Goal: Feedback & Contribution: Leave review/rating

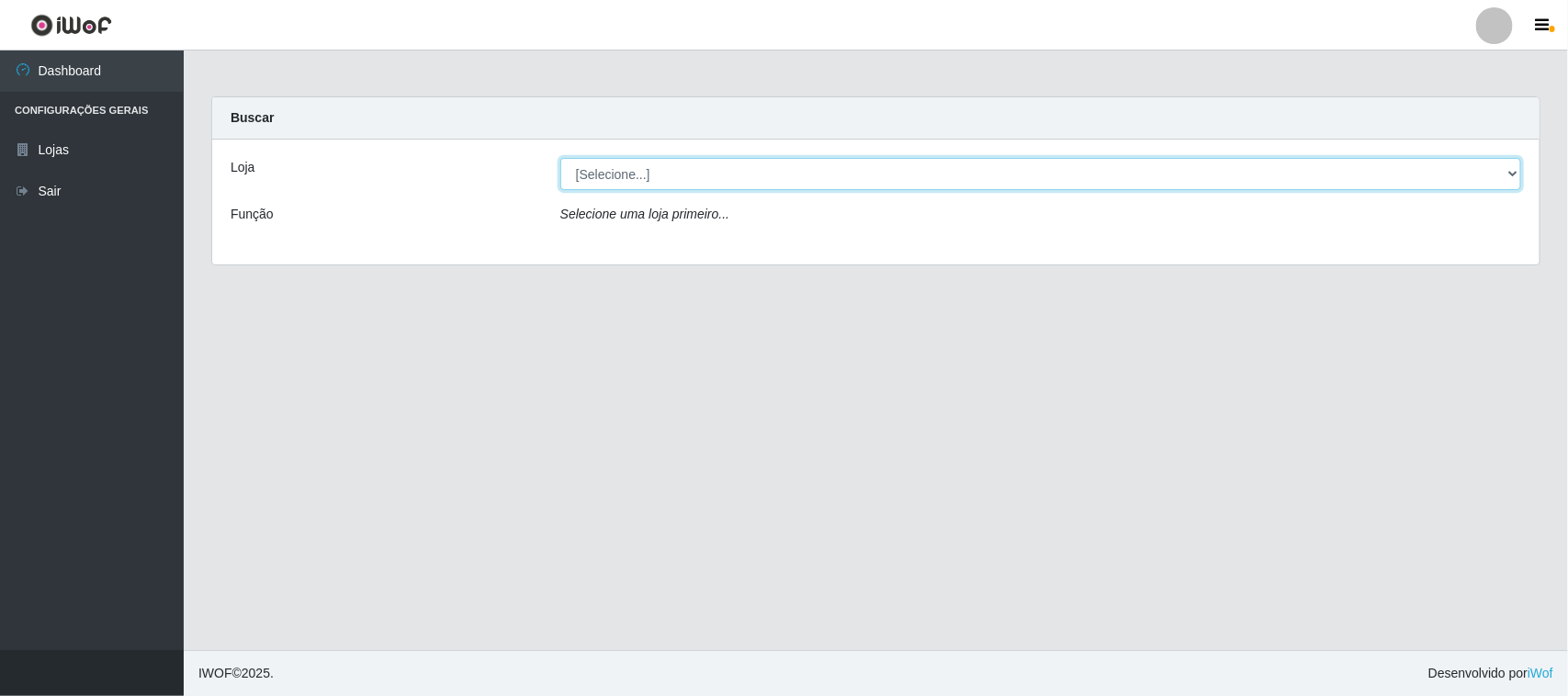
click at [639, 176] on select "[Selecione...] O Feirão - [GEOGRAPHIC_DATA]" at bounding box center [1040, 174] width 960 height 33
select select "191"
click at [560, 158] on select "[Selecione...] O Feirão - [GEOGRAPHIC_DATA]" at bounding box center [1040, 174] width 960 height 33
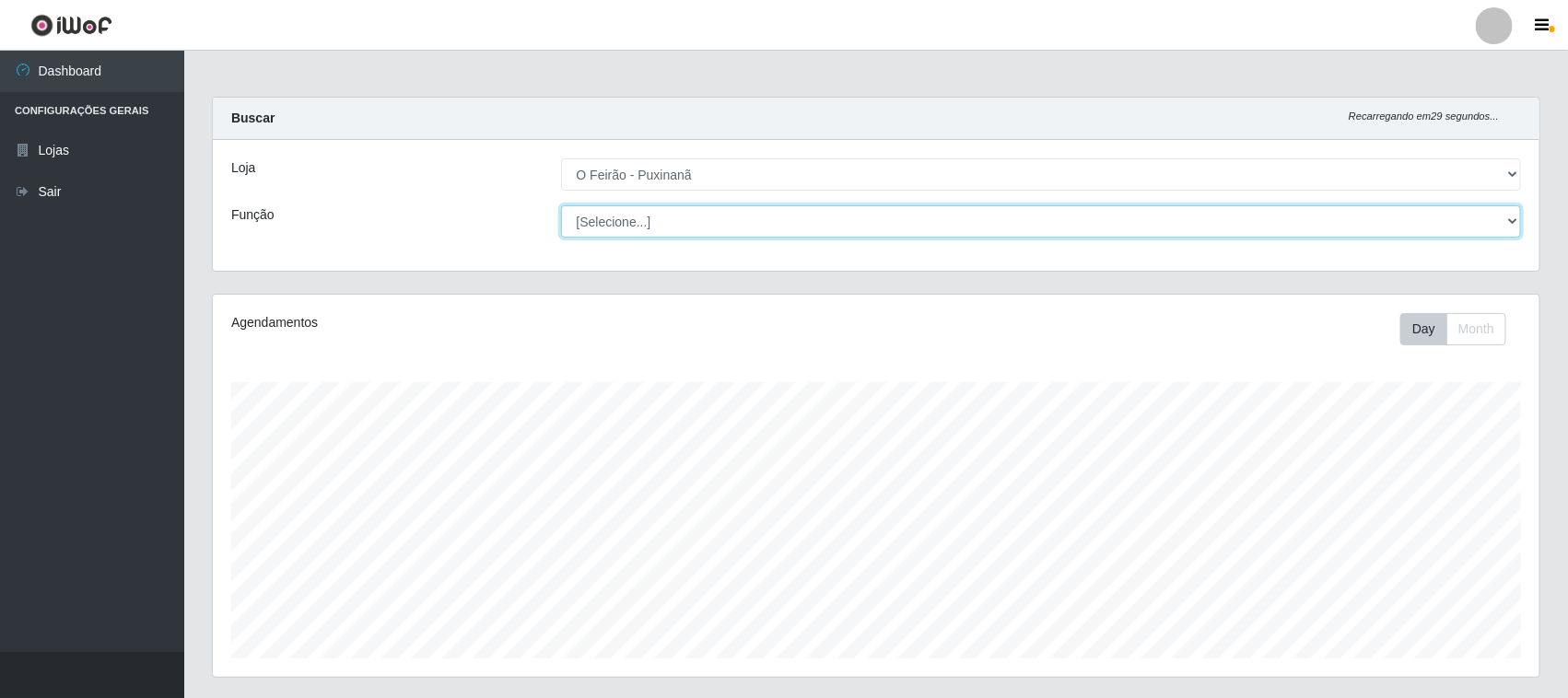
click at [657, 214] on select "[Selecione...] Balconista Balconista + Balconista ++ Embalador Embalador + Emba…" at bounding box center [1041, 221] width 961 height 33
select select "1"
click at [561, 205] on select "[Selecione...] Balconista Balconista + Balconista ++ Embalador Embalador + Emba…" at bounding box center [1041, 221] width 961 height 33
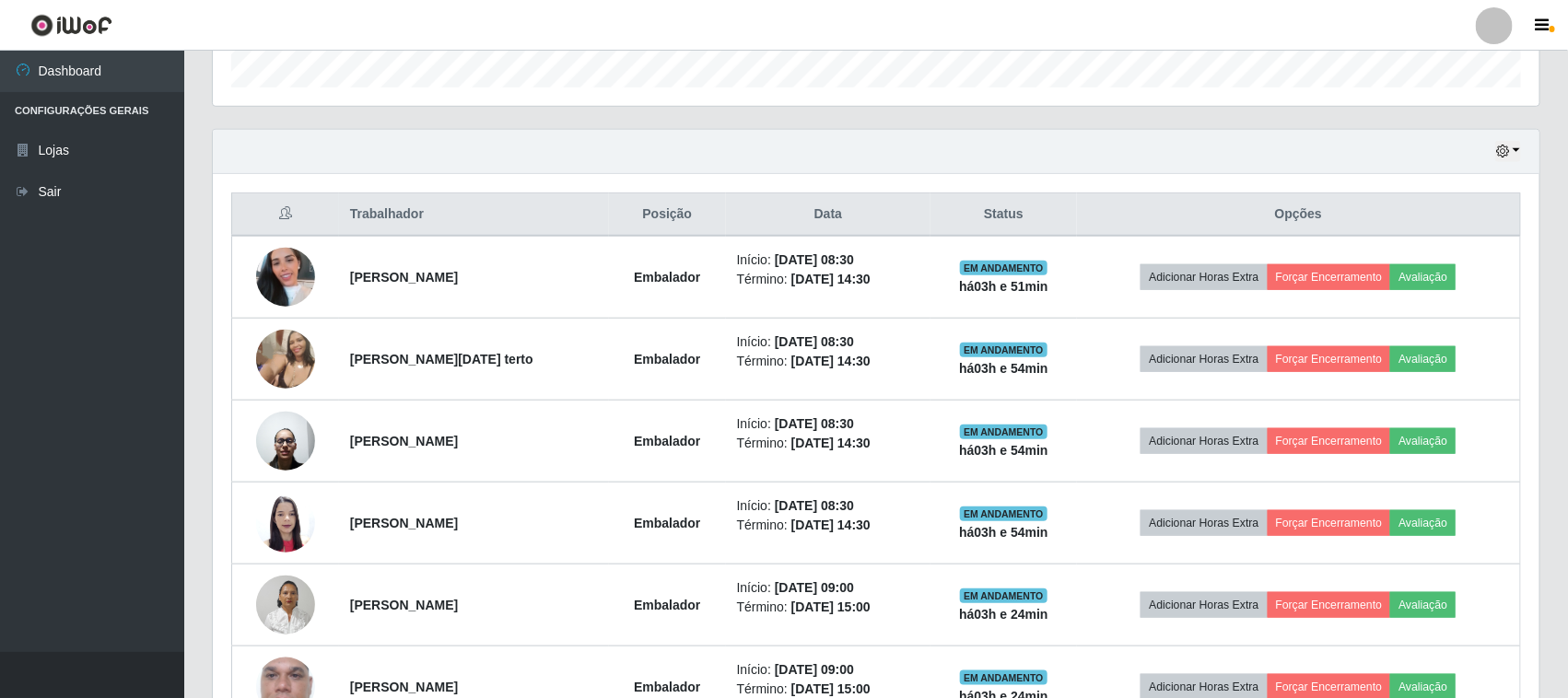
scroll to position [691, 0]
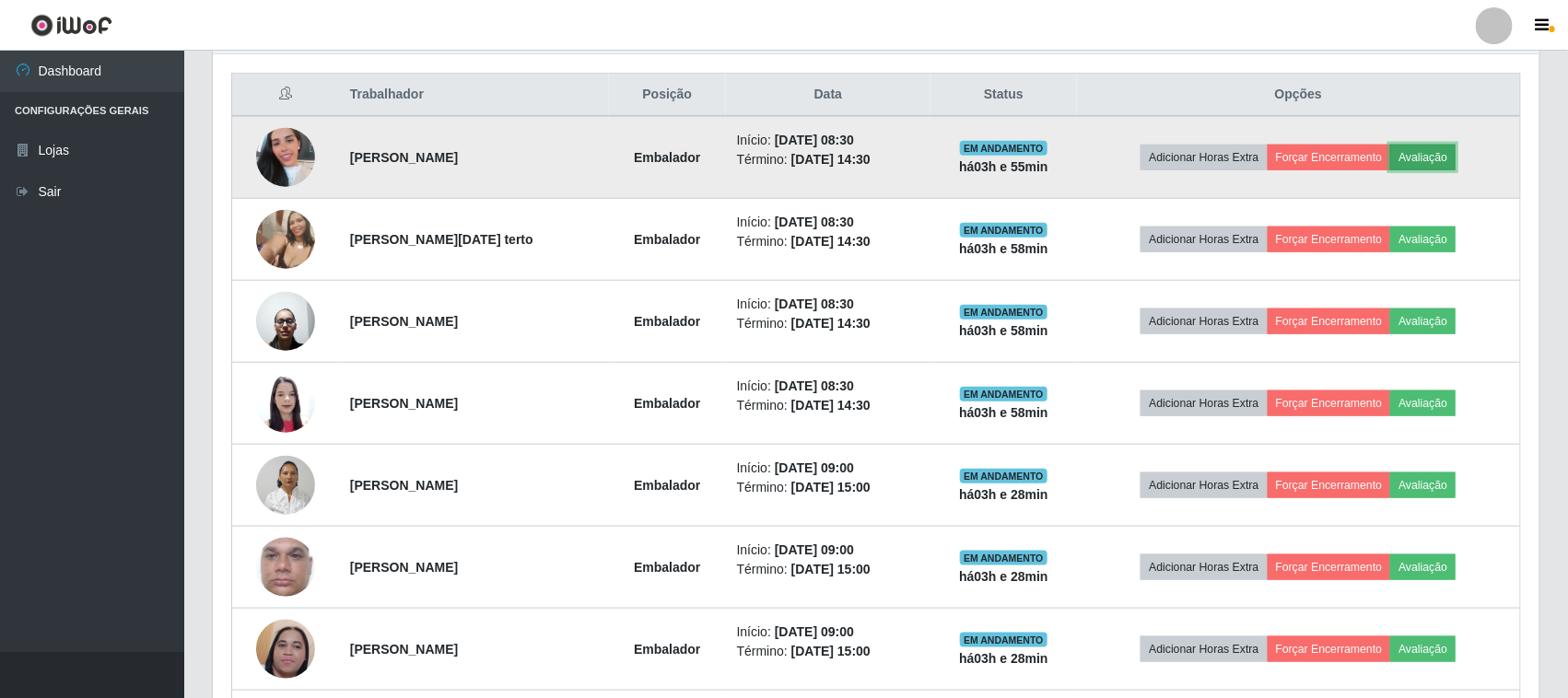
click at [1437, 150] on button "Avaliação" at bounding box center [1423, 157] width 65 height 26
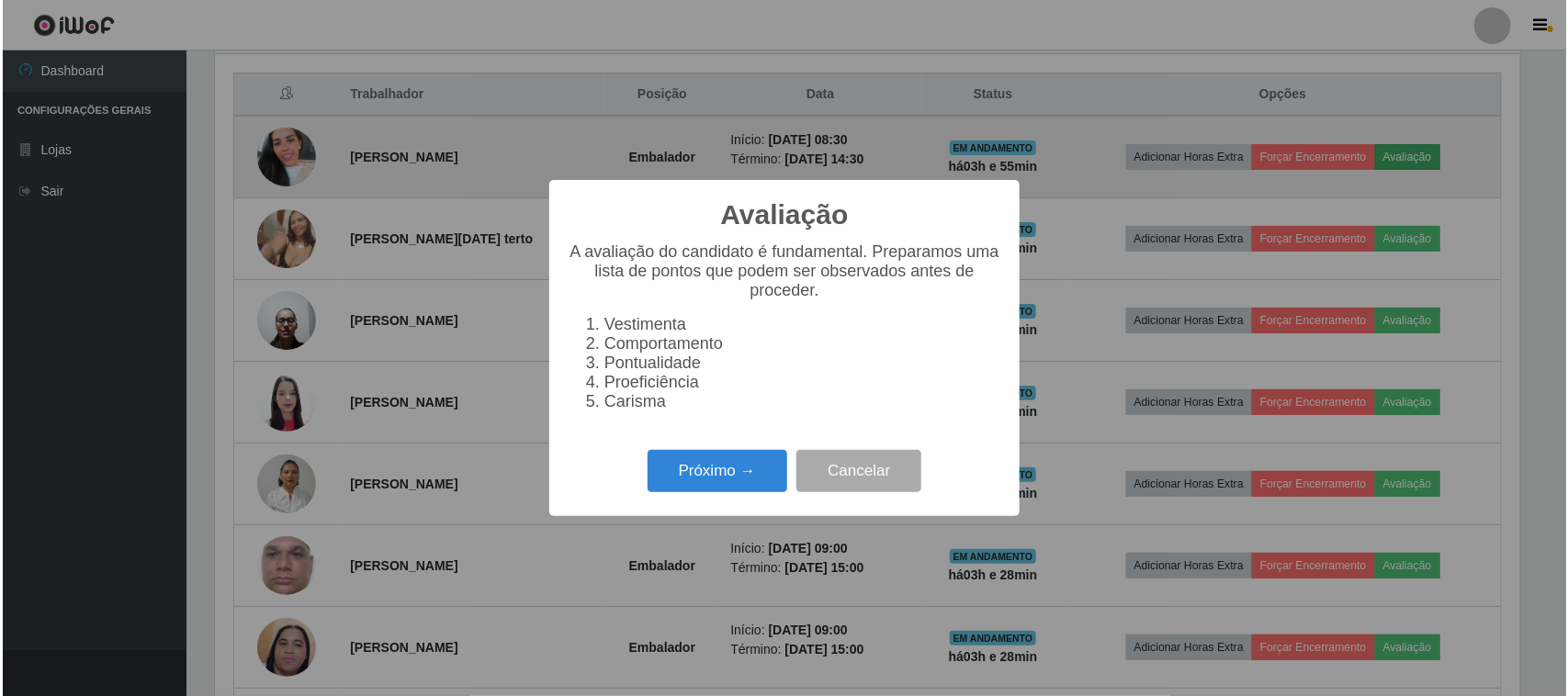
scroll to position [382, 1310]
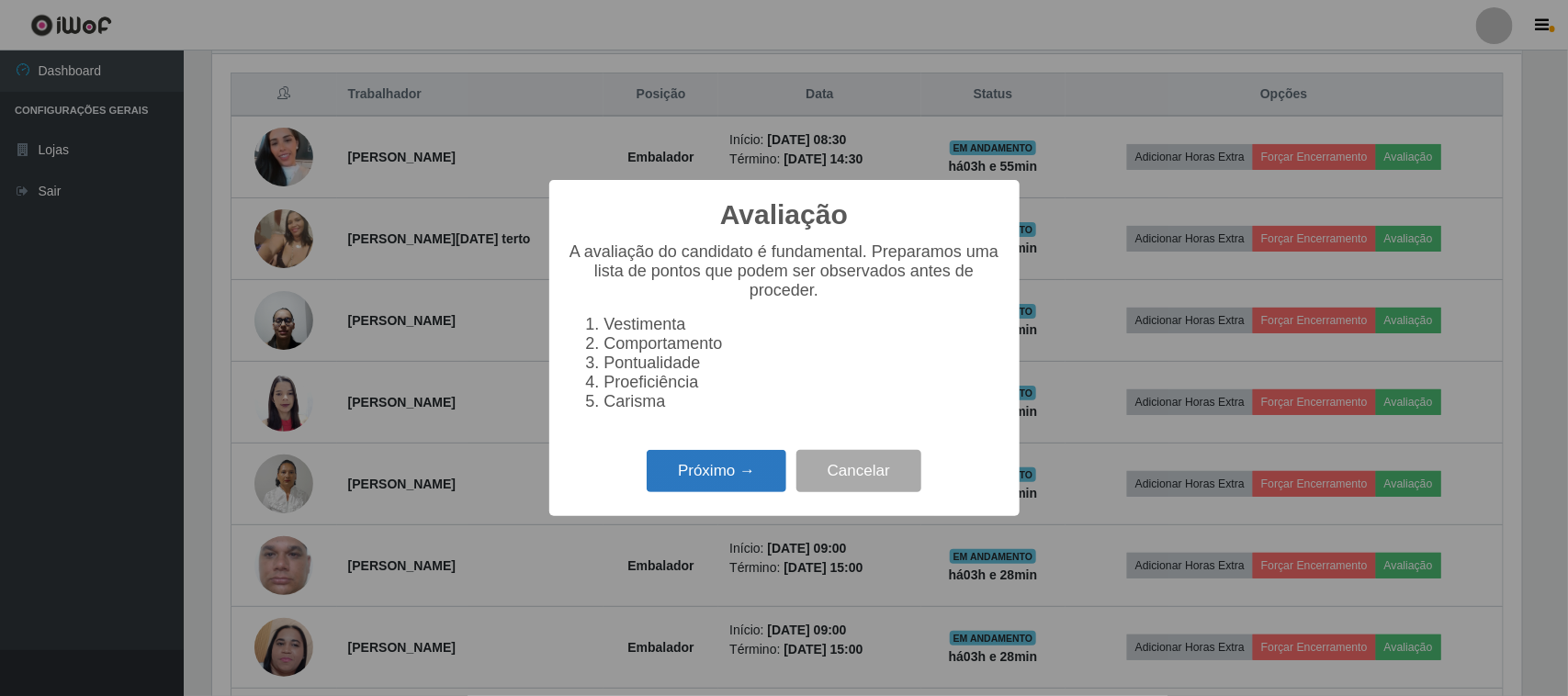
click at [738, 493] on button "Próximo →" at bounding box center [716, 471] width 139 height 43
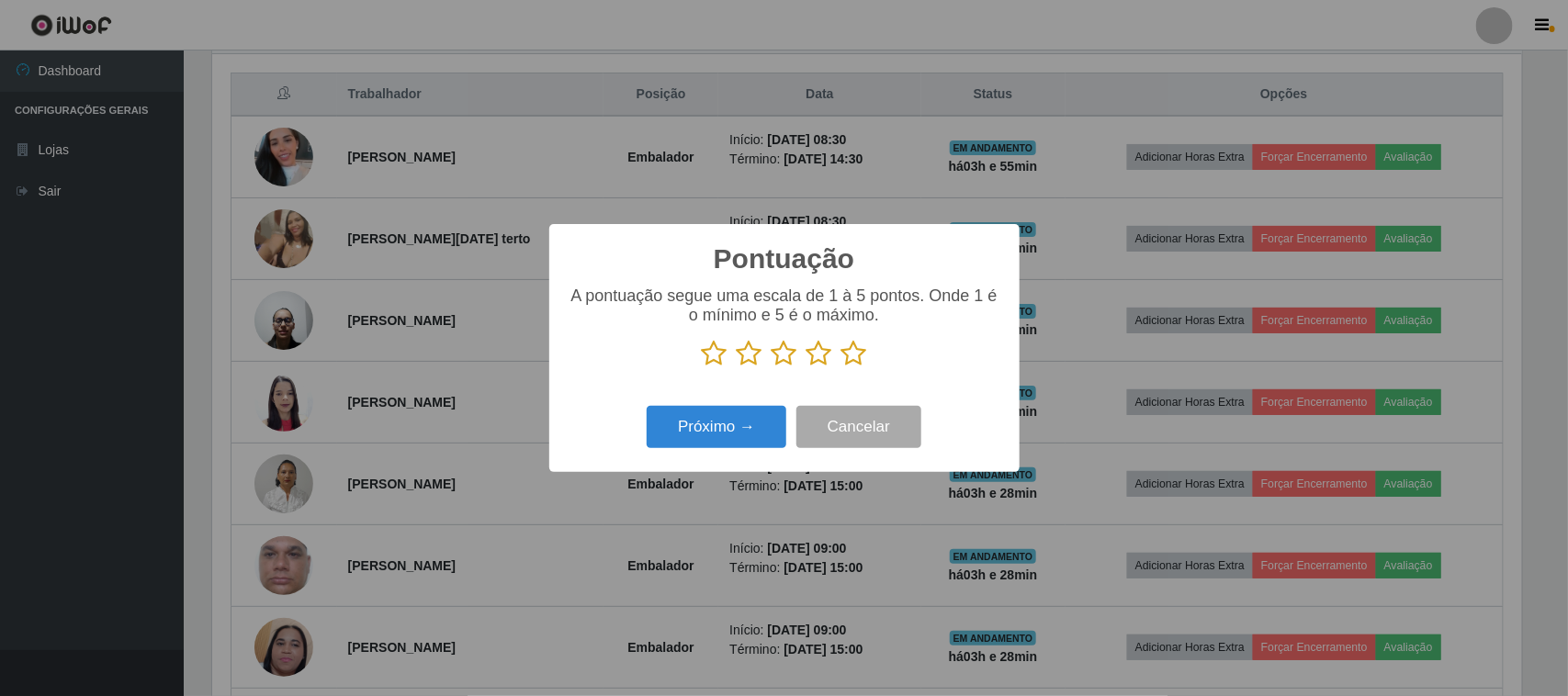
click at [790, 361] on icon at bounding box center [785, 354] width 26 height 28
click at [772, 367] on input "radio" at bounding box center [772, 367] width 0 height 0
click at [735, 438] on button "Próximo →" at bounding box center [716, 427] width 139 height 43
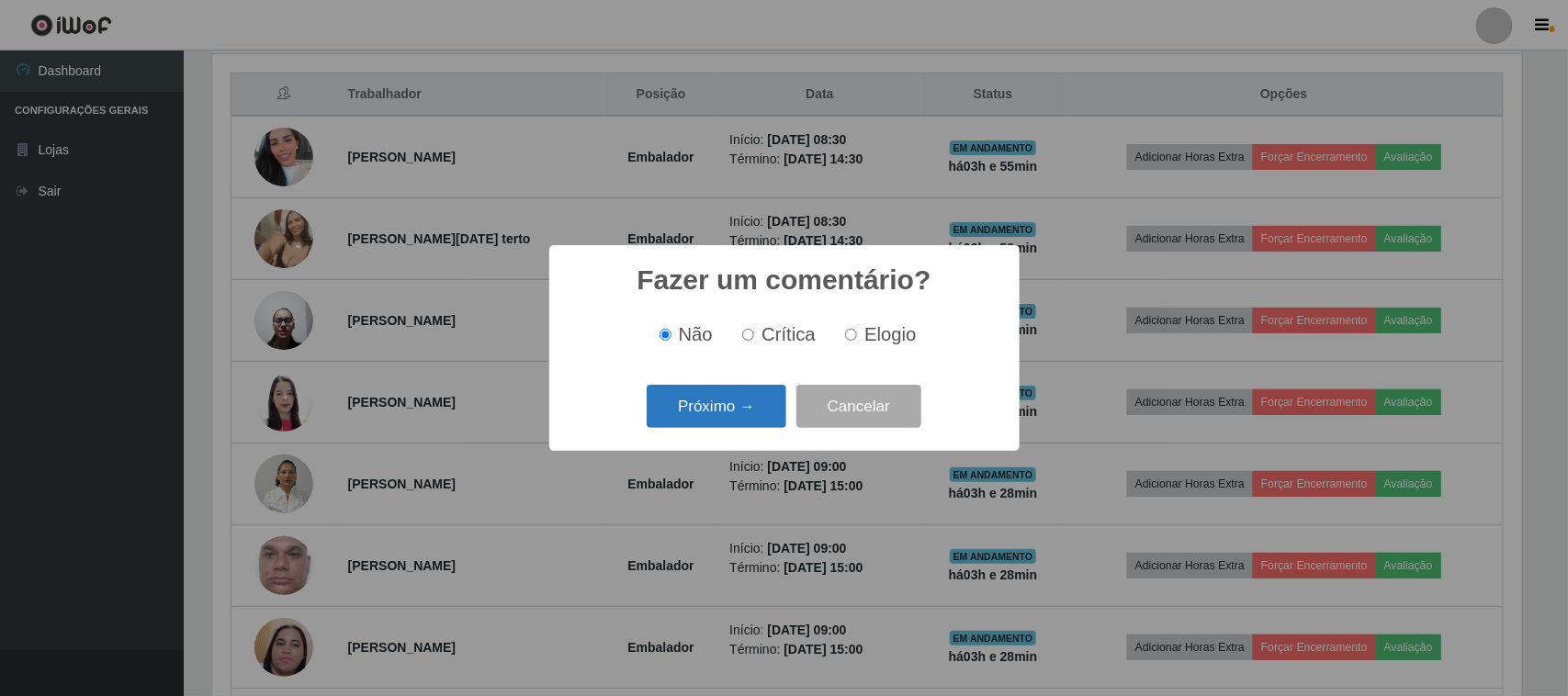
click at [721, 407] on button "Próximo →" at bounding box center [716, 406] width 139 height 43
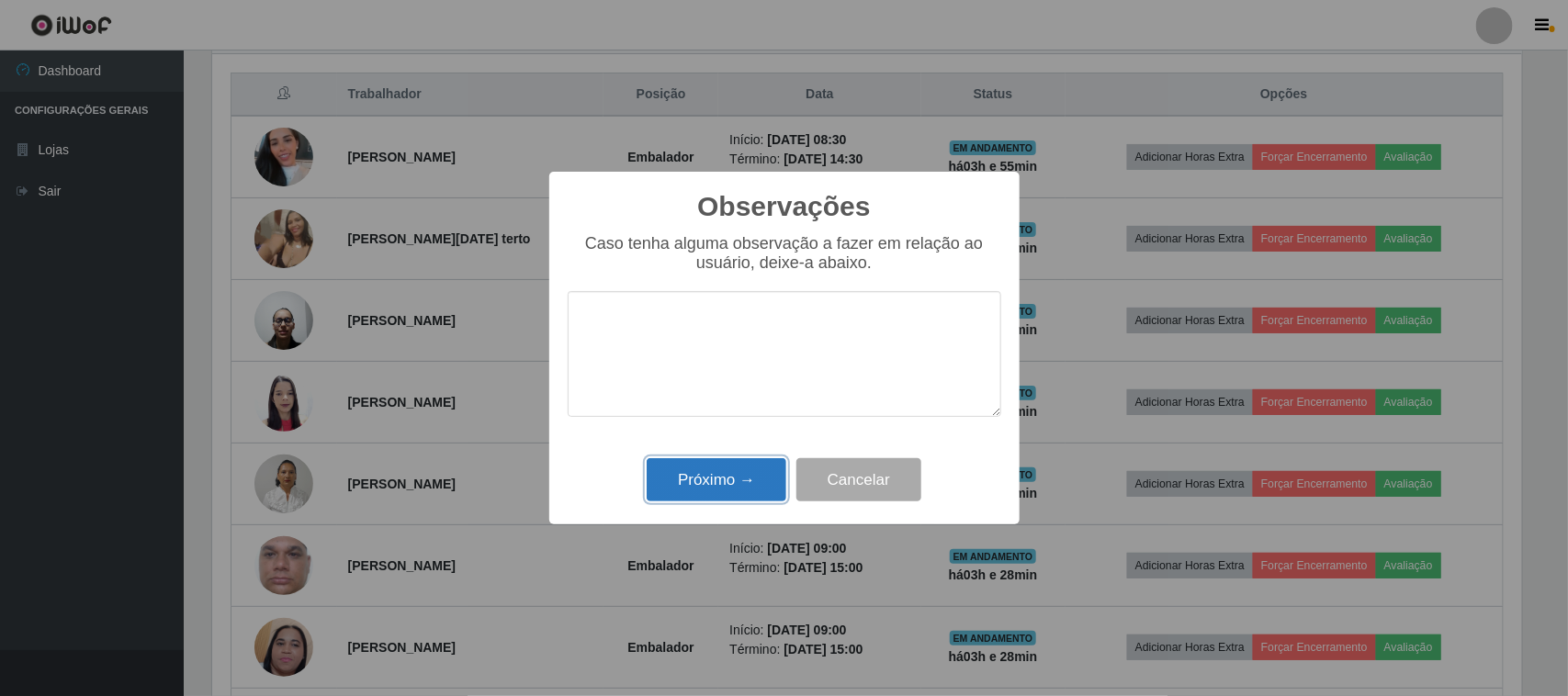
click at [739, 487] on button "Próximo →" at bounding box center [716, 479] width 139 height 43
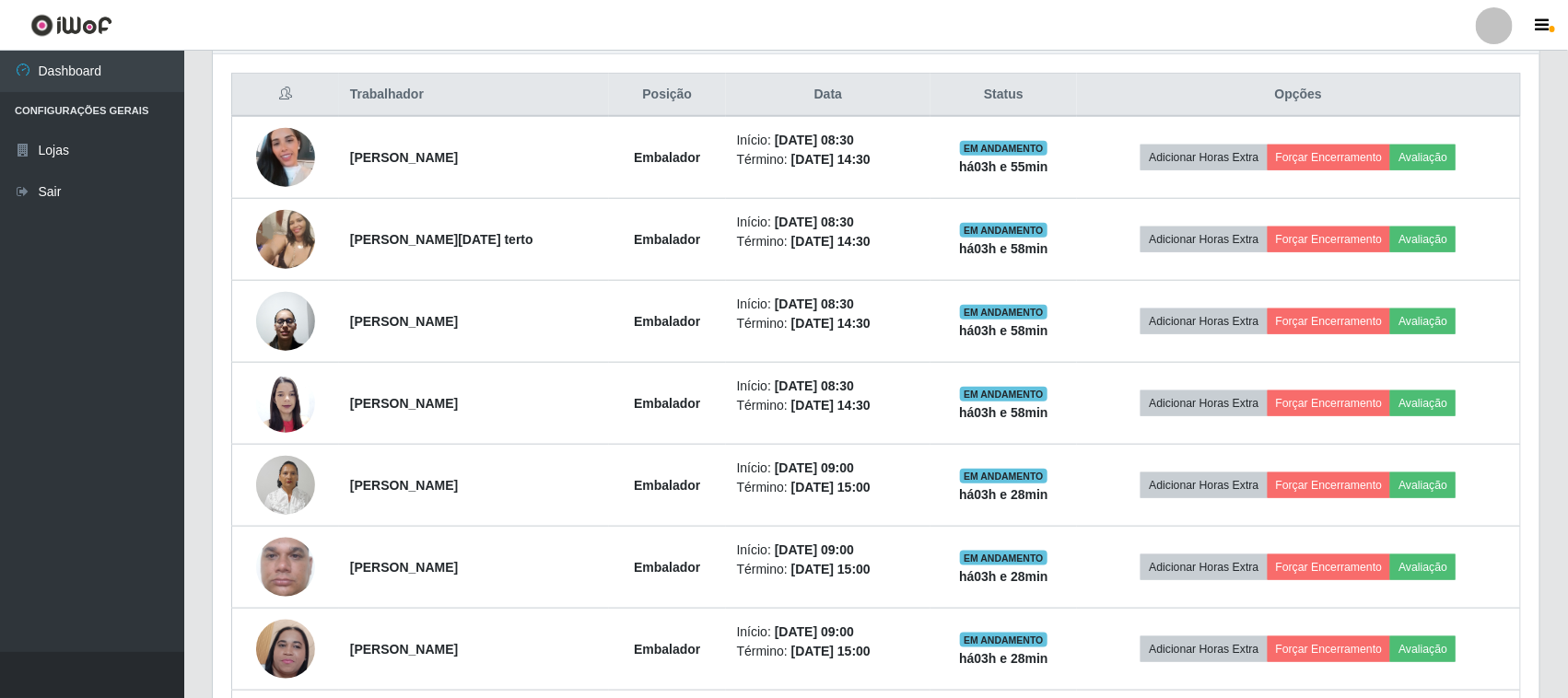
scroll to position [383, 1327]
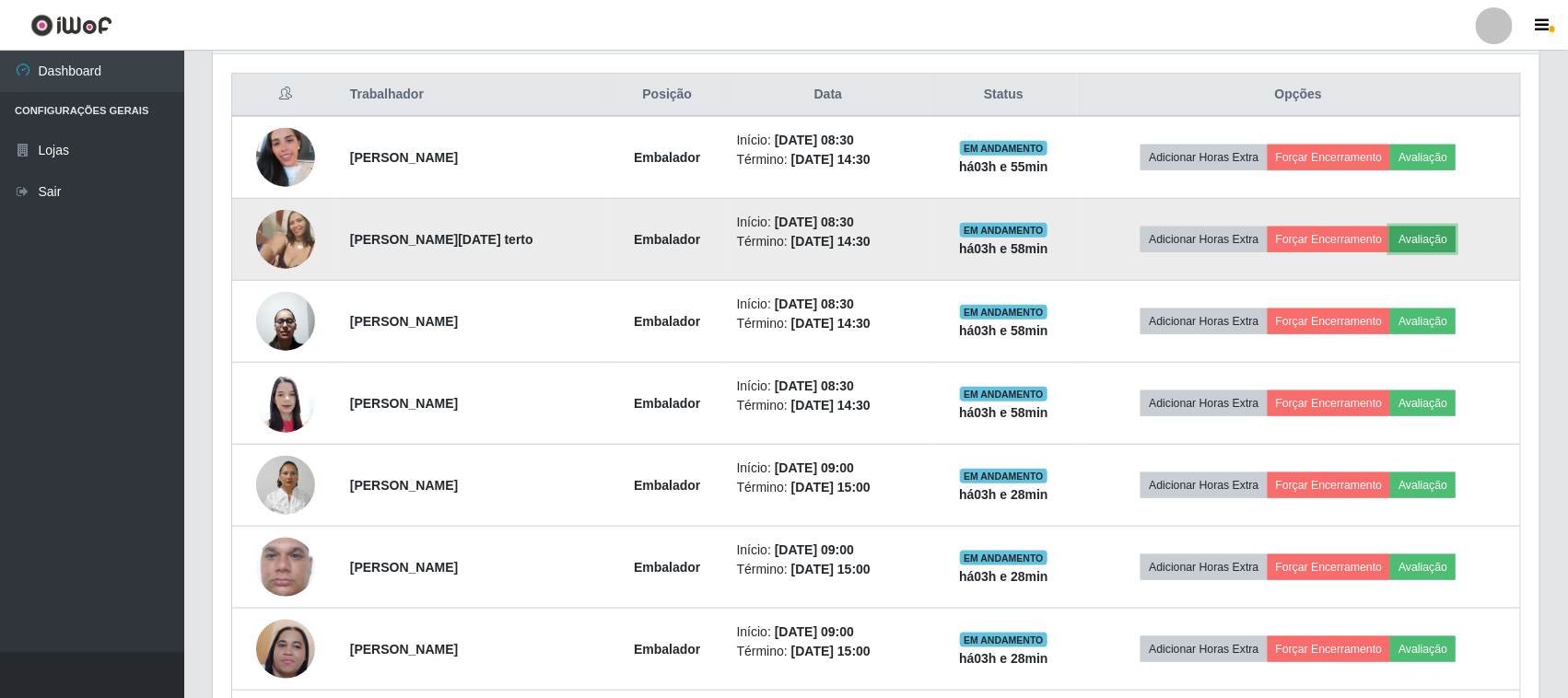
click at [1435, 244] on button "Avaliação" at bounding box center [1423, 240] width 65 height 26
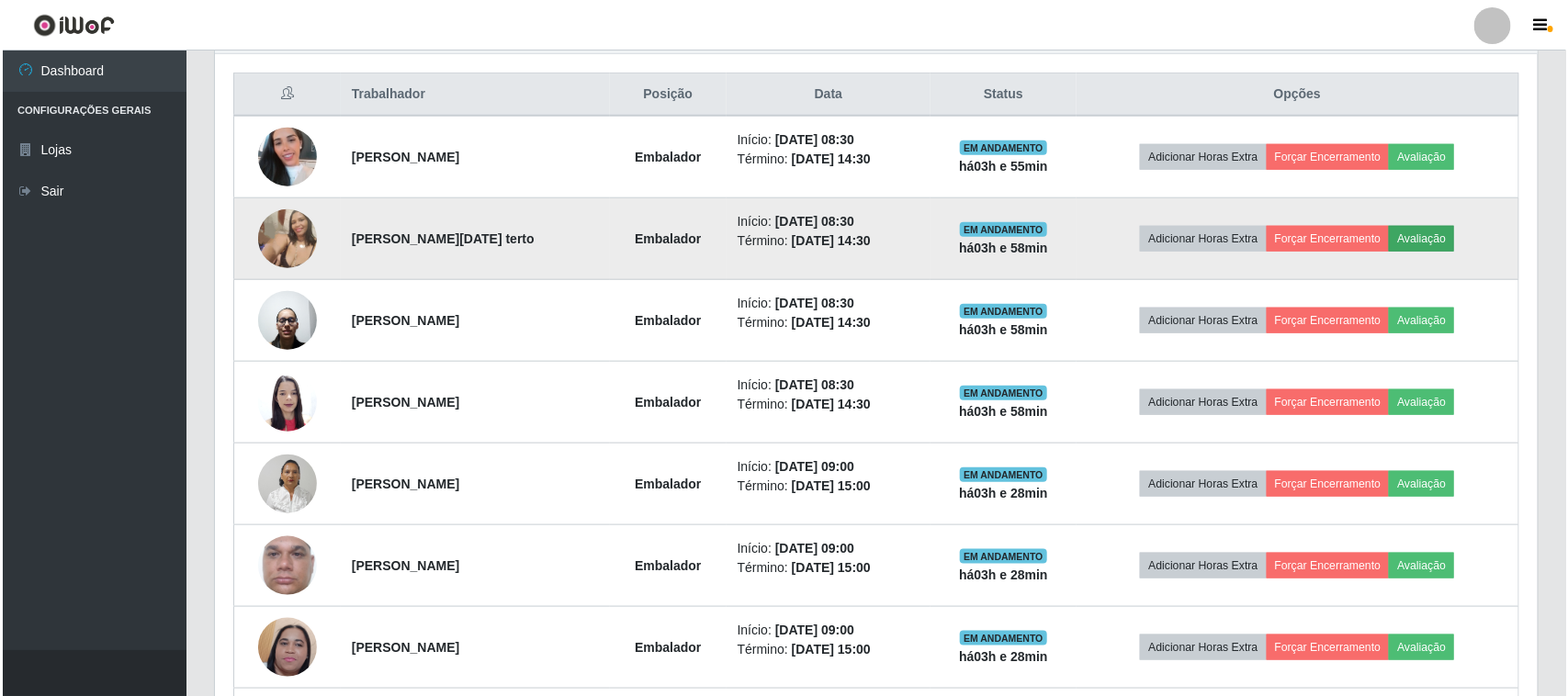
scroll to position [382, 1310]
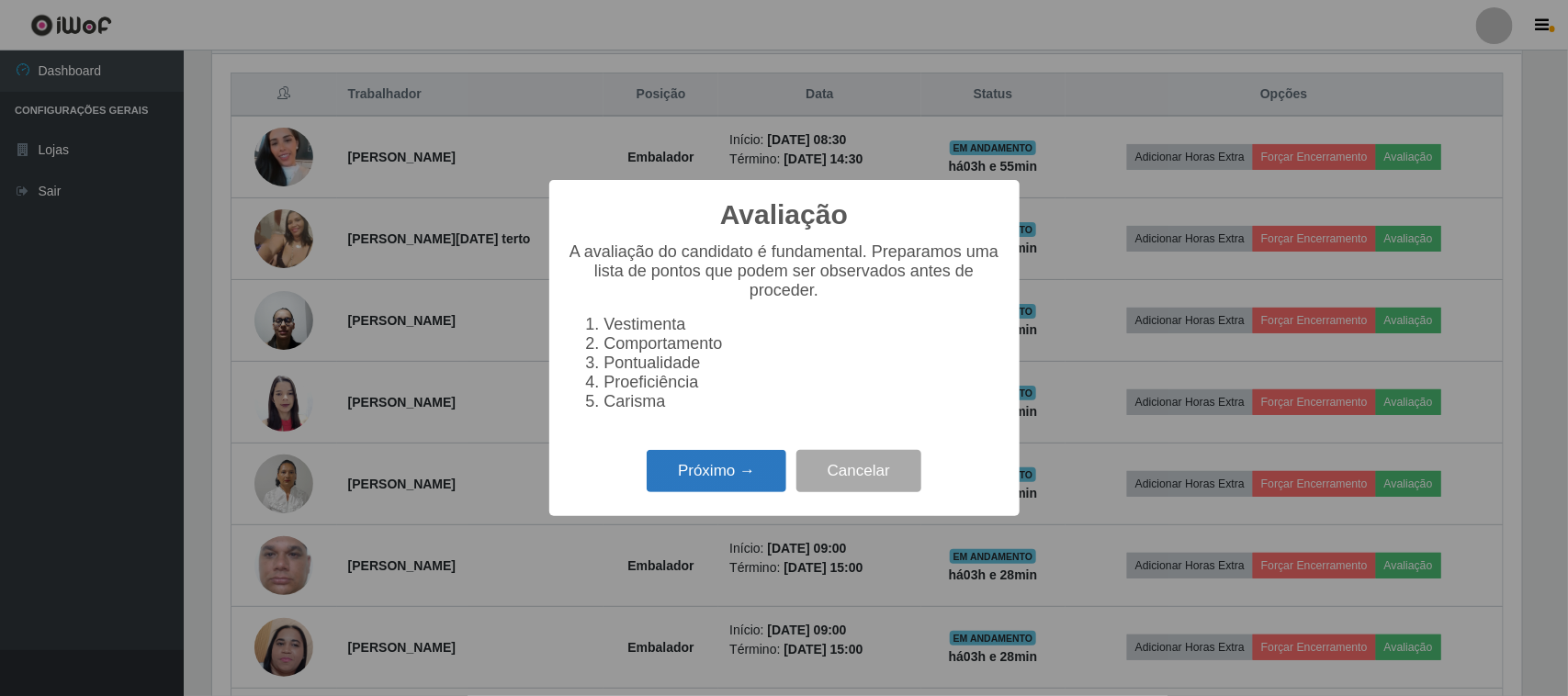
click at [745, 492] on button "Próximo →" at bounding box center [716, 471] width 139 height 43
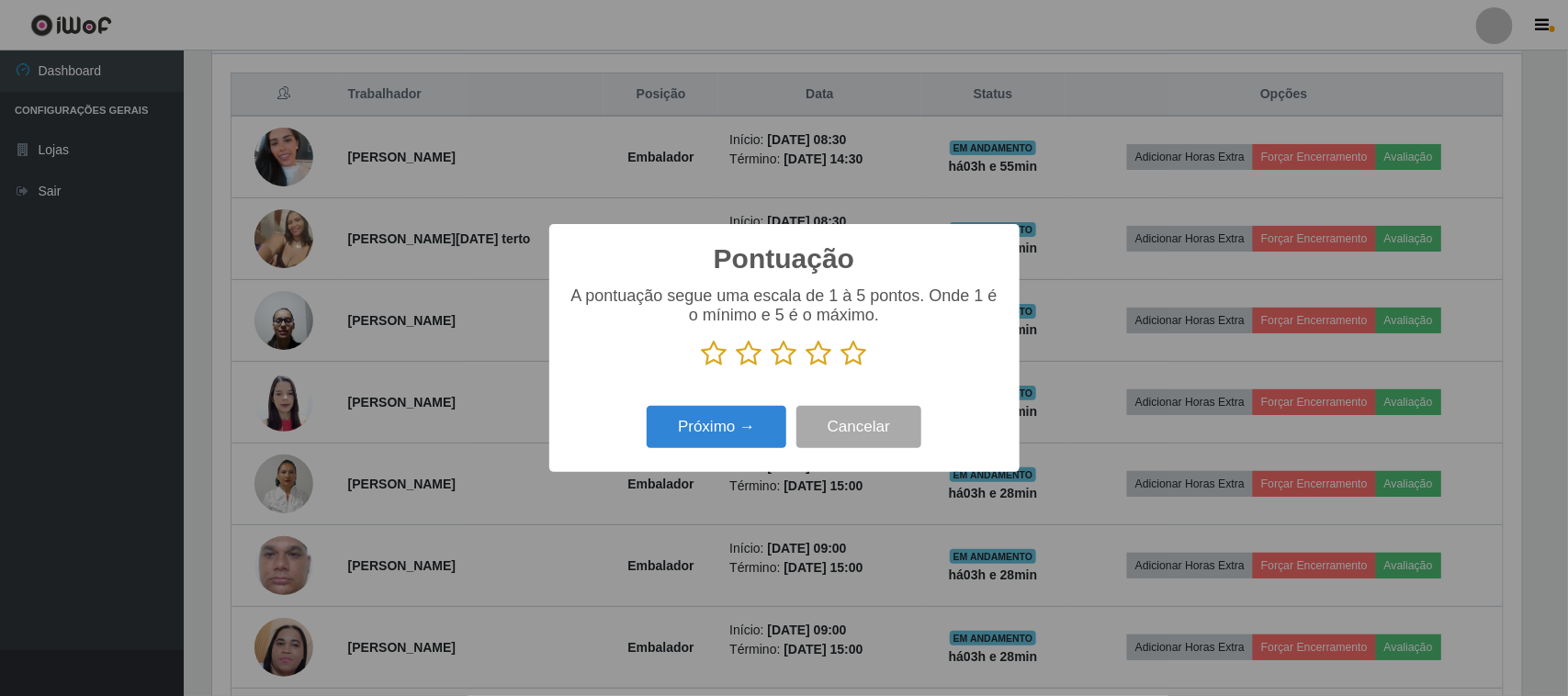
click at [780, 361] on icon at bounding box center [785, 354] width 26 height 28
click at [772, 367] on input "radio" at bounding box center [772, 367] width 0 height 0
click at [730, 426] on button "Próximo →" at bounding box center [716, 427] width 139 height 43
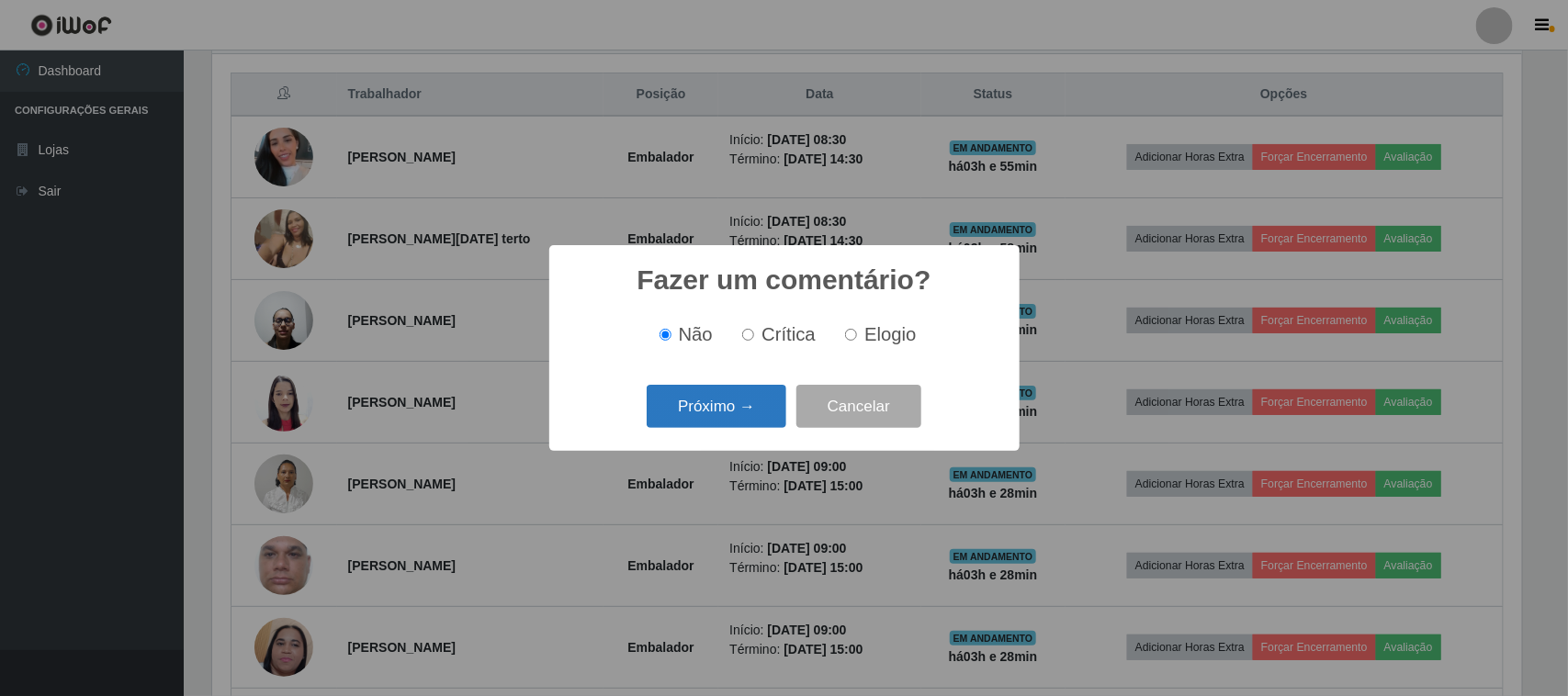
click at [730, 410] on button "Próximo →" at bounding box center [716, 406] width 139 height 43
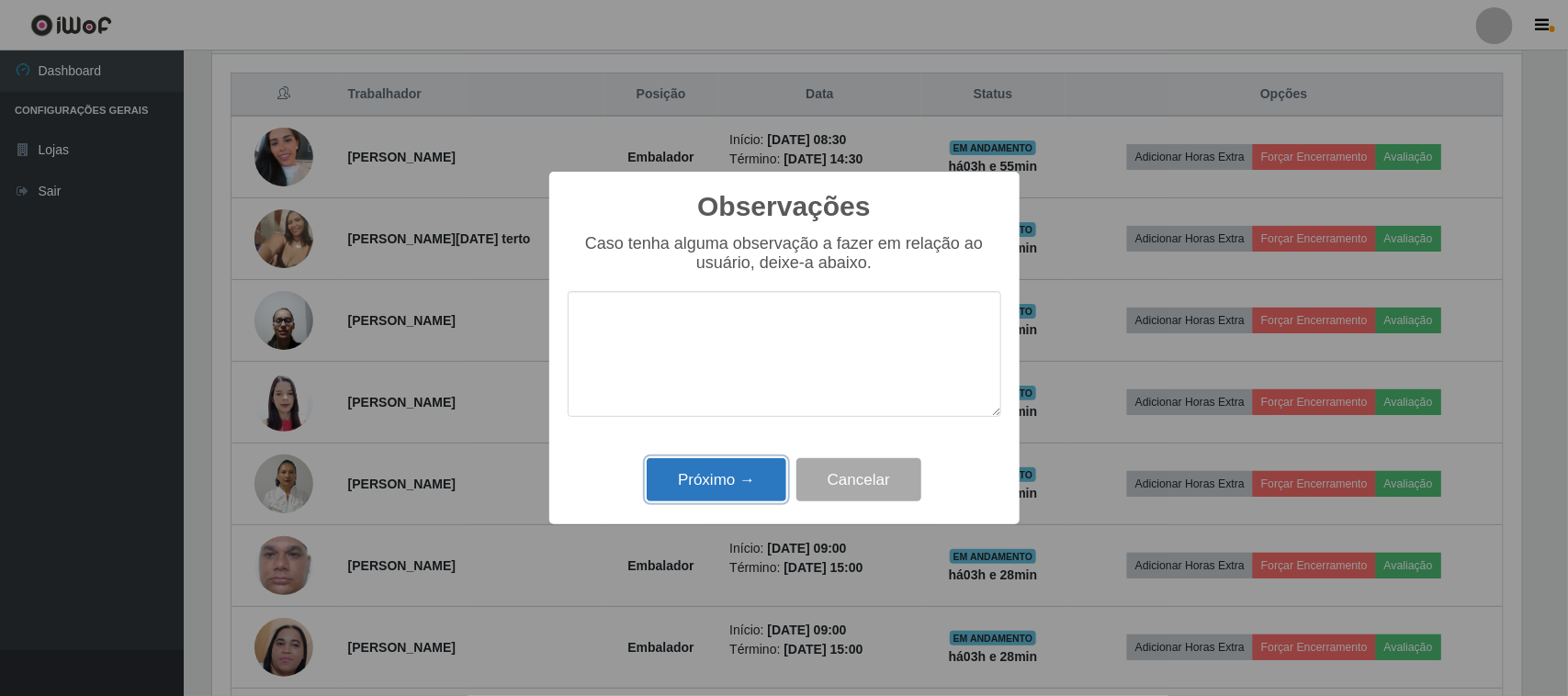
click at [740, 497] on button "Próximo →" at bounding box center [716, 479] width 139 height 43
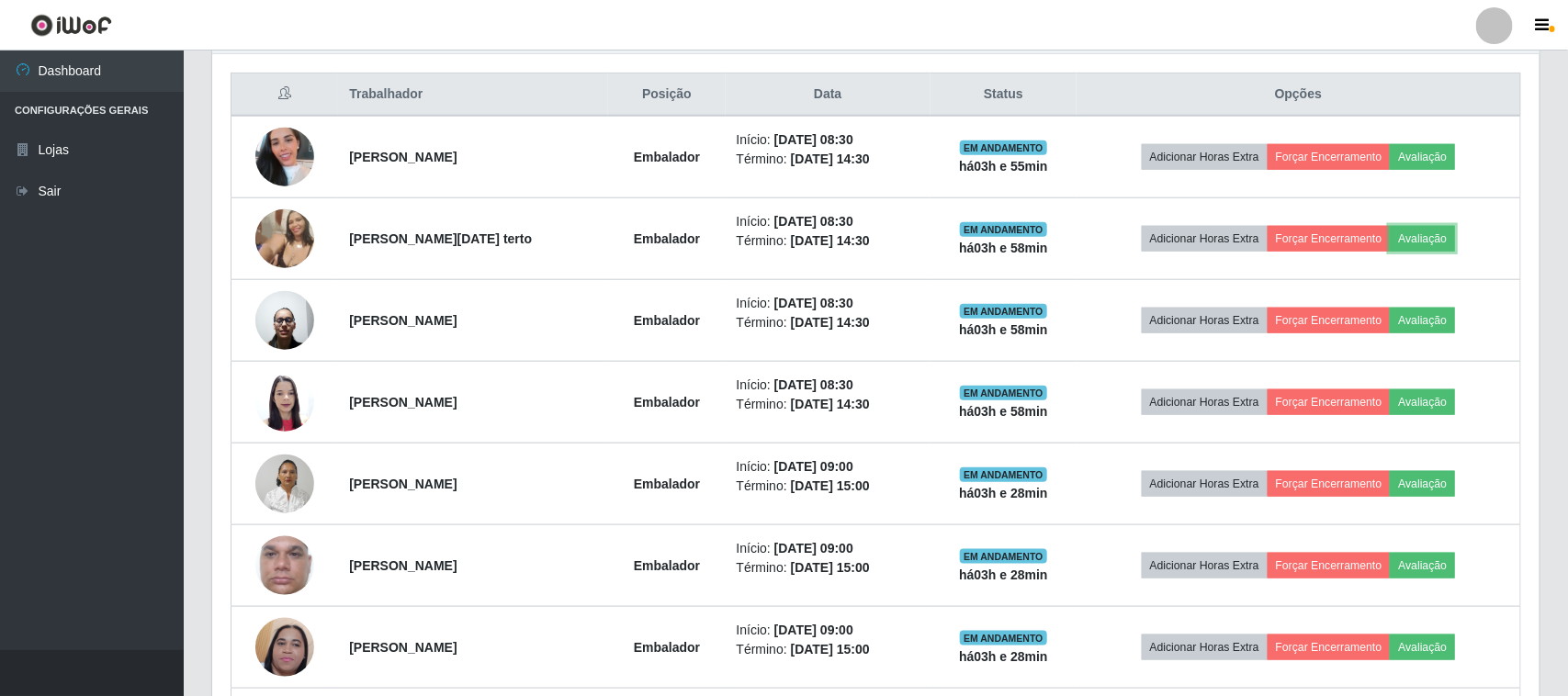
scroll to position [382, 1323]
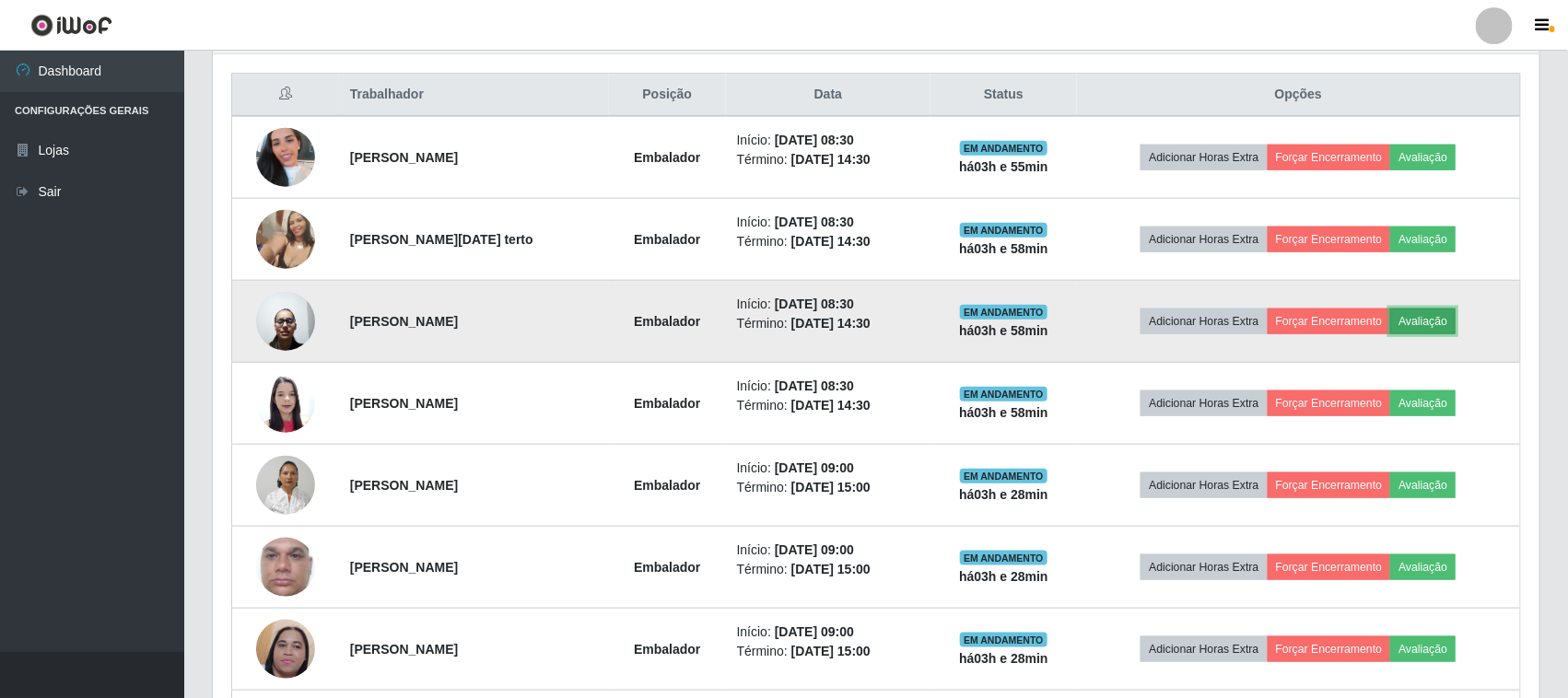
click at [1444, 325] on button "Avaliação" at bounding box center [1423, 322] width 65 height 26
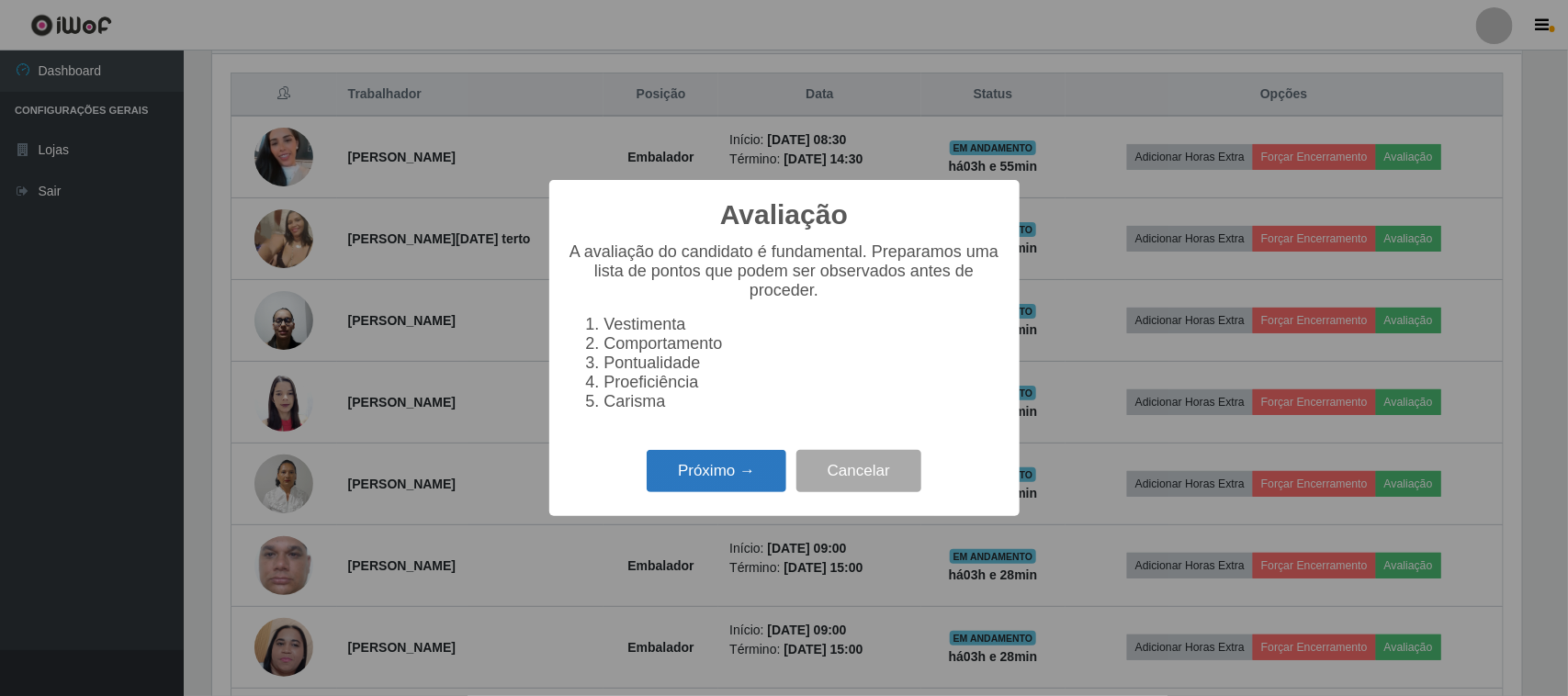
click at [721, 482] on button "Próximo →" at bounding box center [716, 471] width 139 height 43
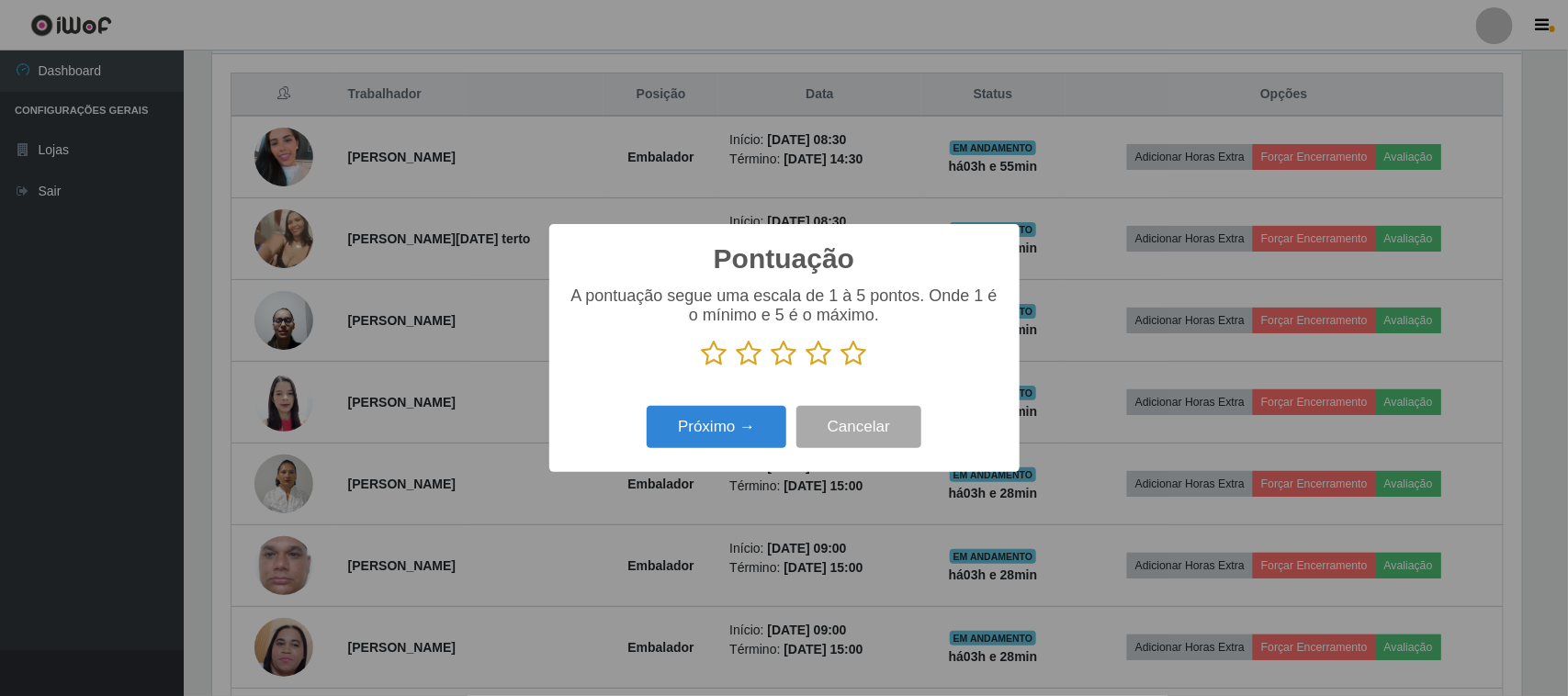
scroll to position [918359, 917105]
click at [780, 357] on icon at bounding box center [785, 354] width 26 height 28
click at [772, 367] on input "radio" at bounding box center [772, 367] width 0 height 0
click at [699, 430] on button "Próximo →" at bounding box center [716, 427] width 139 height 43
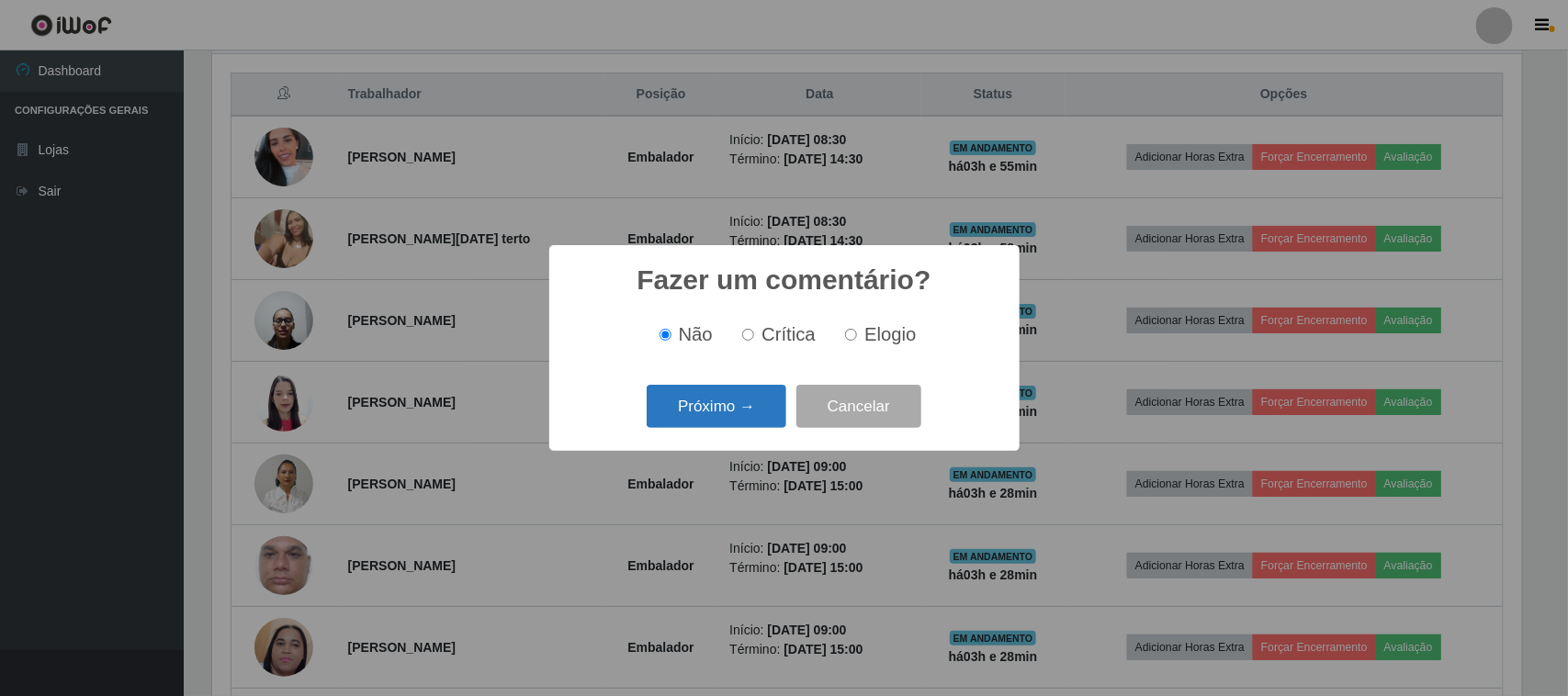
click at [730, 416] on button "Próximo →" at bounding box center [716, 406] width 139 height 43
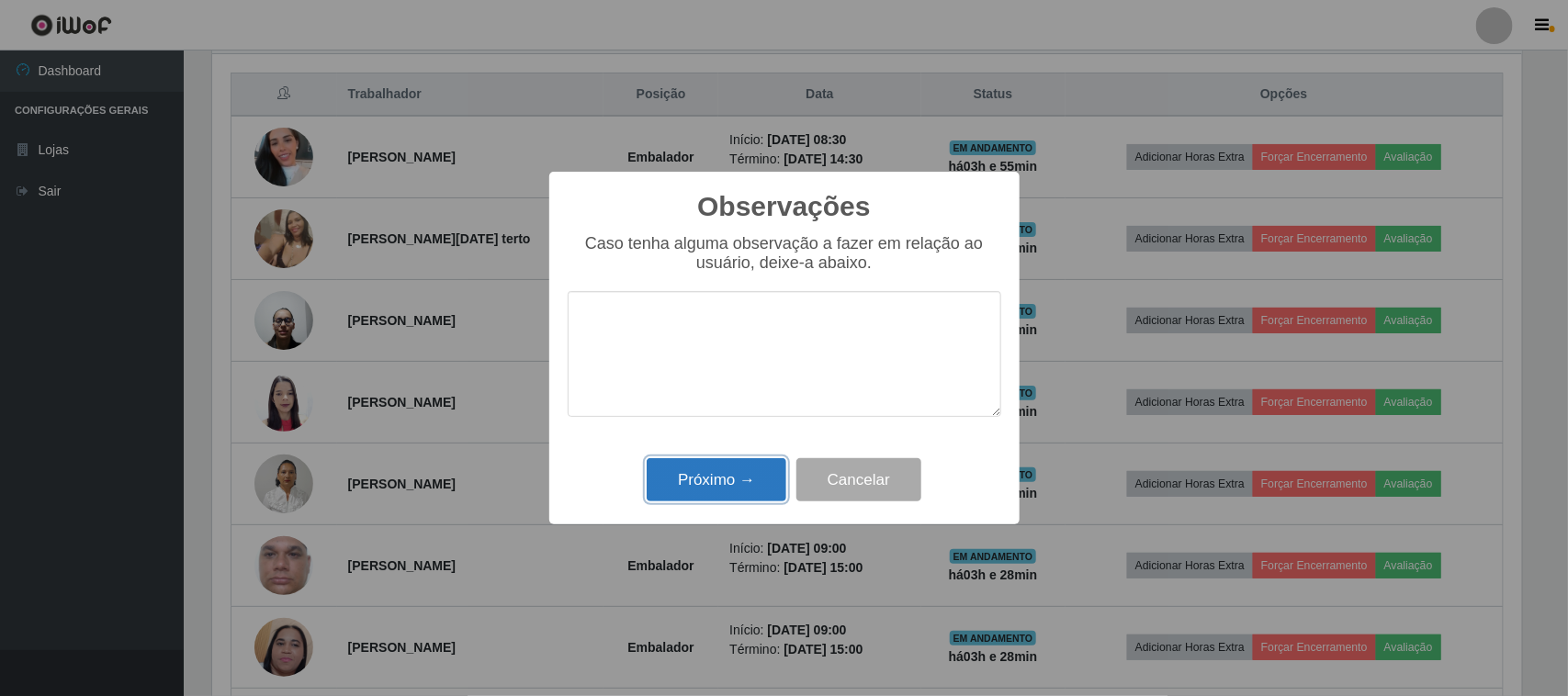
click at [716, 478] on button "Próximo →" at bounding box center [716, 479] width 139 height 43
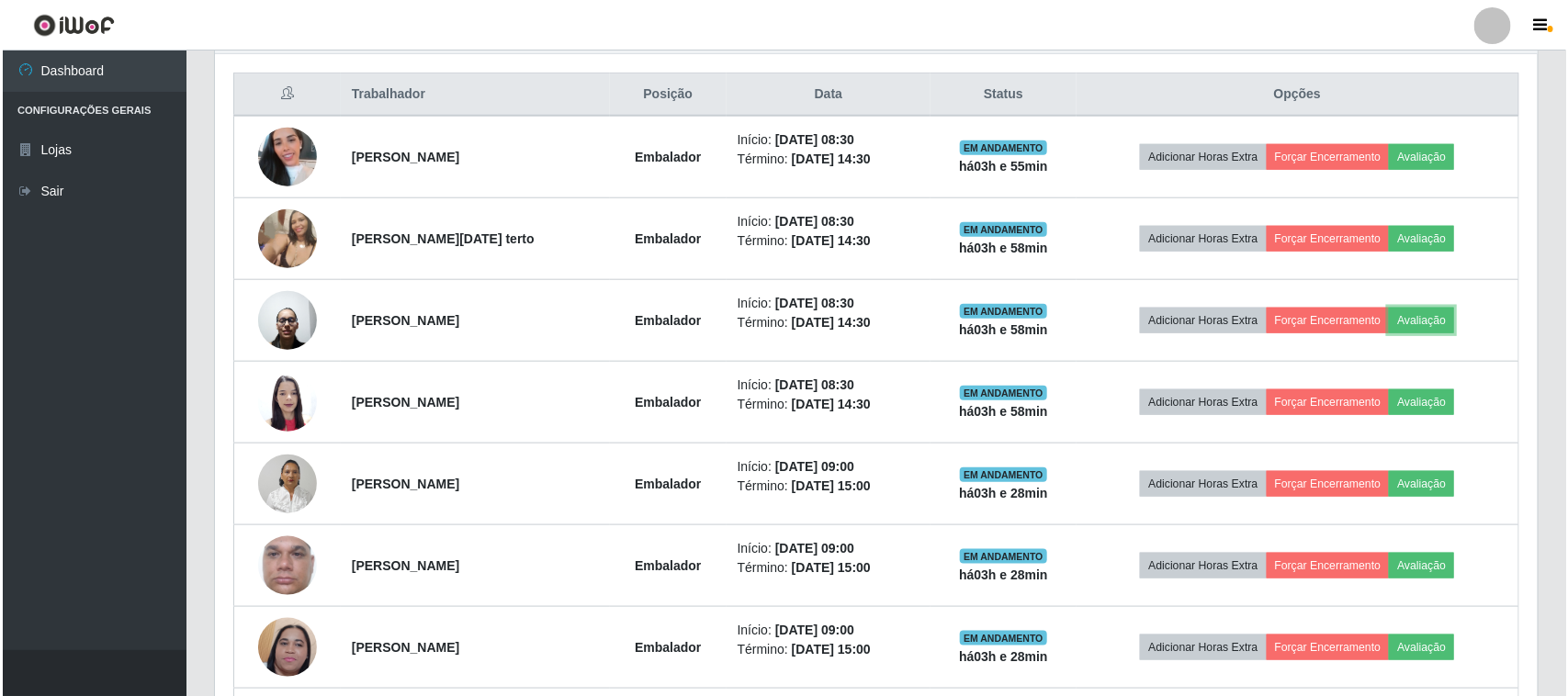
scroll to position [382, 1323]
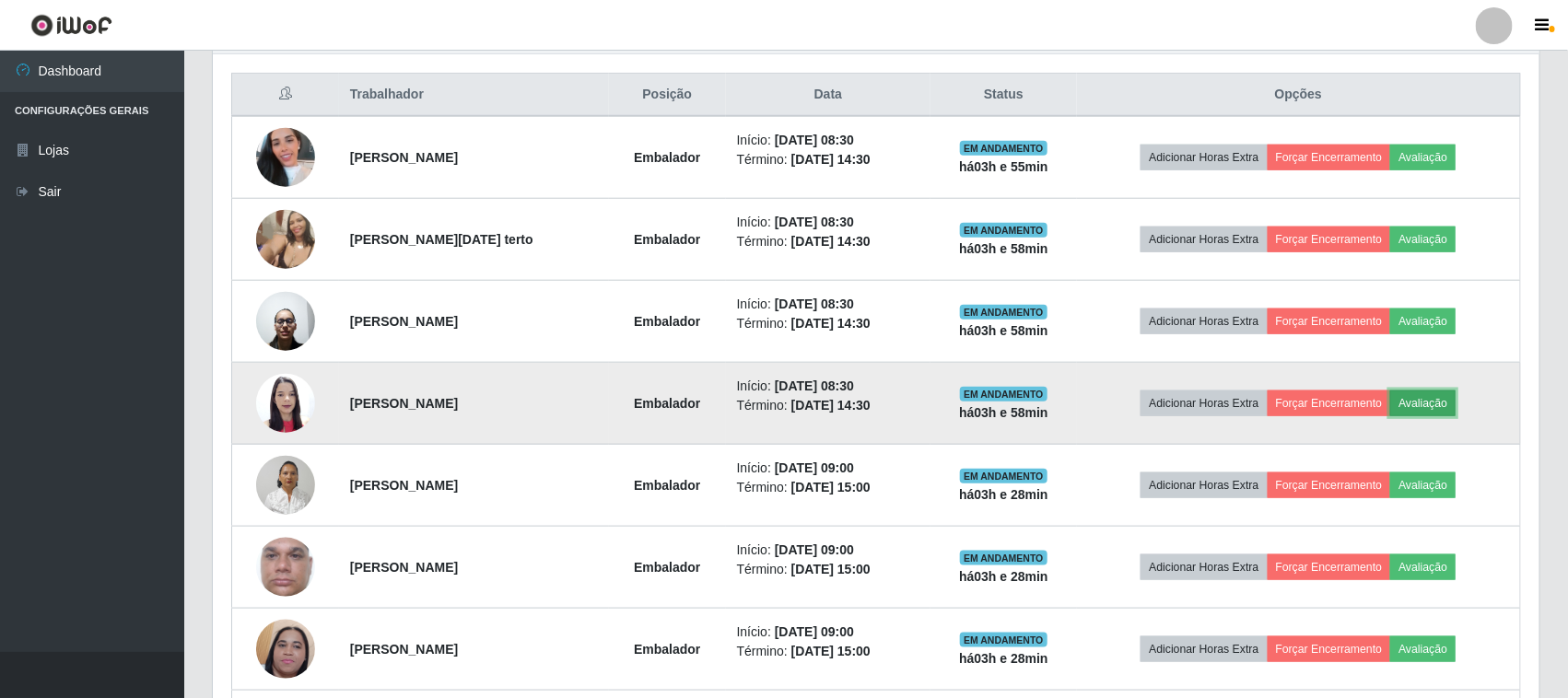
click at [1425, 406] on button "Avaliação" at bounding box center [1423, 404] width 65 height 26
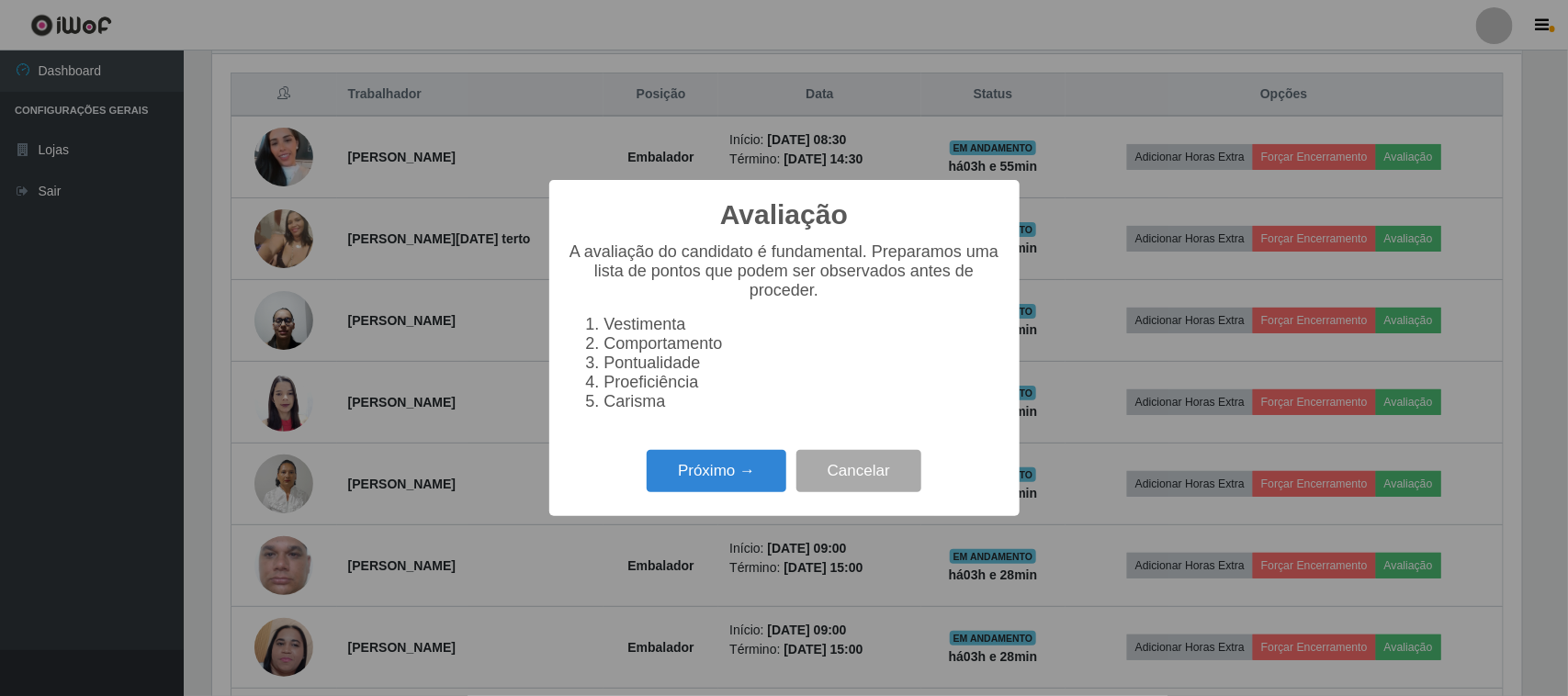
scroll to position [382, 1310]
click at [702, 484] on button "Próximo →" at bounding box center [716, 471] width 139 height 43
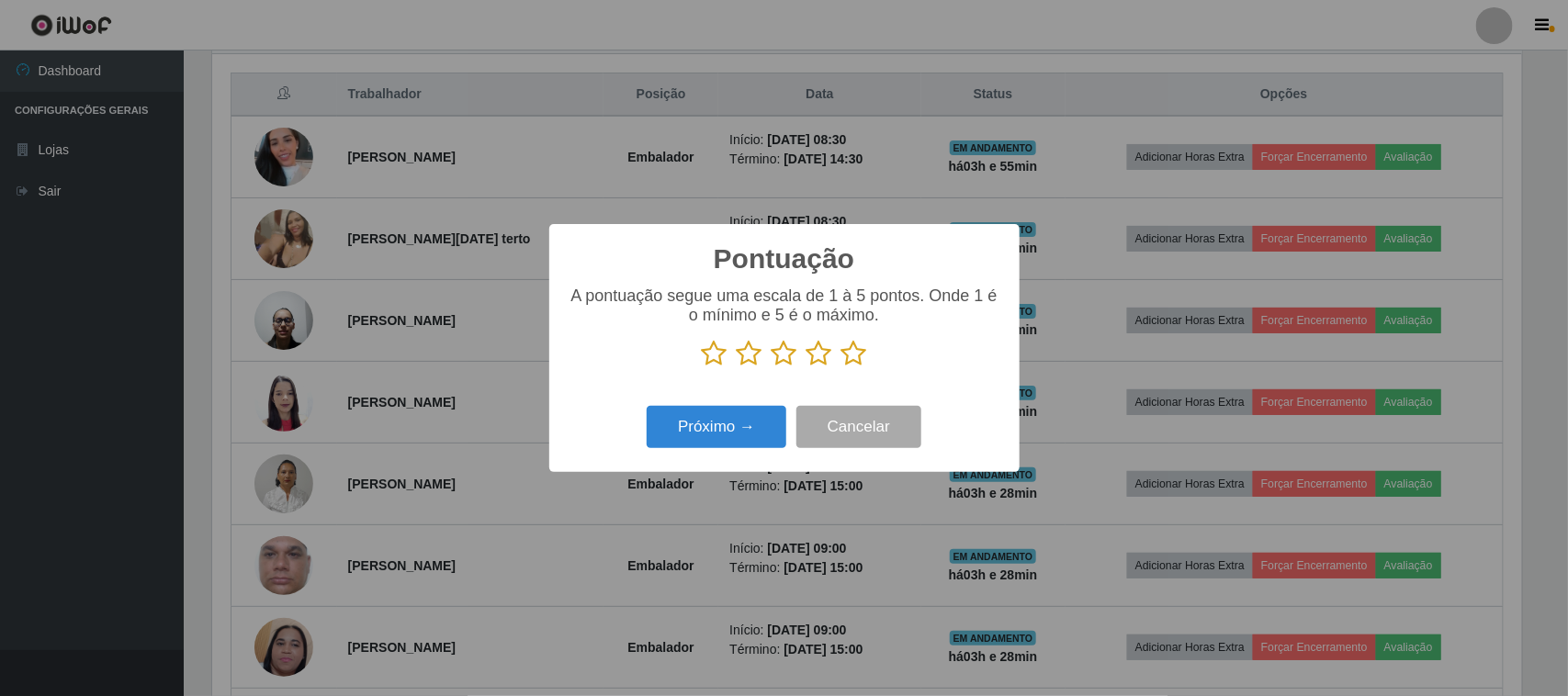
click at [785, 363] on icon at bounding box center [785, 354] width 26 height 28
click at [772, 367] on input "radio" at bounding box center [772, 367] width 0 height 0
click at [718, 426] on button "Próximo →" at bounding box center [716, 427] width 139 height 43
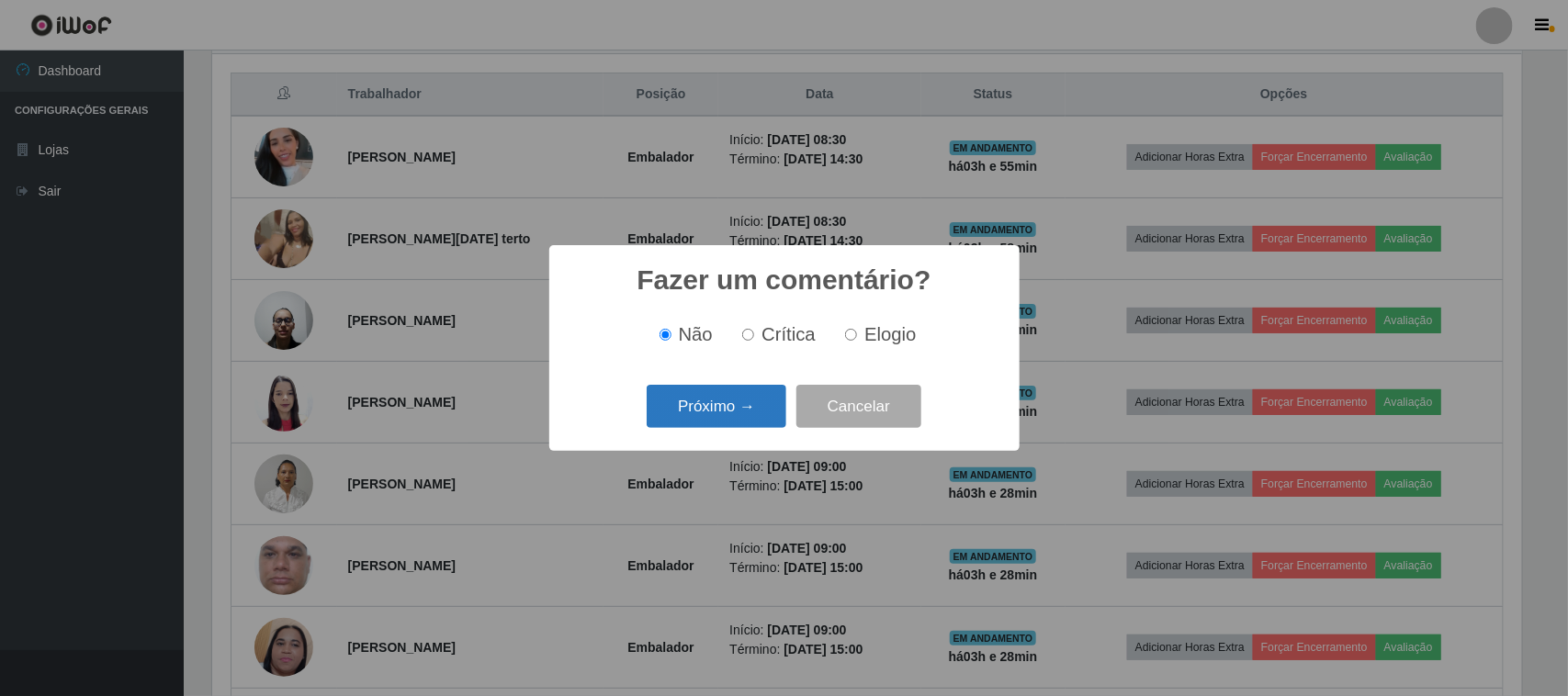
click at [714, 412] on button "Próximo →" at bounding box center [716, 406] width 139 height 43
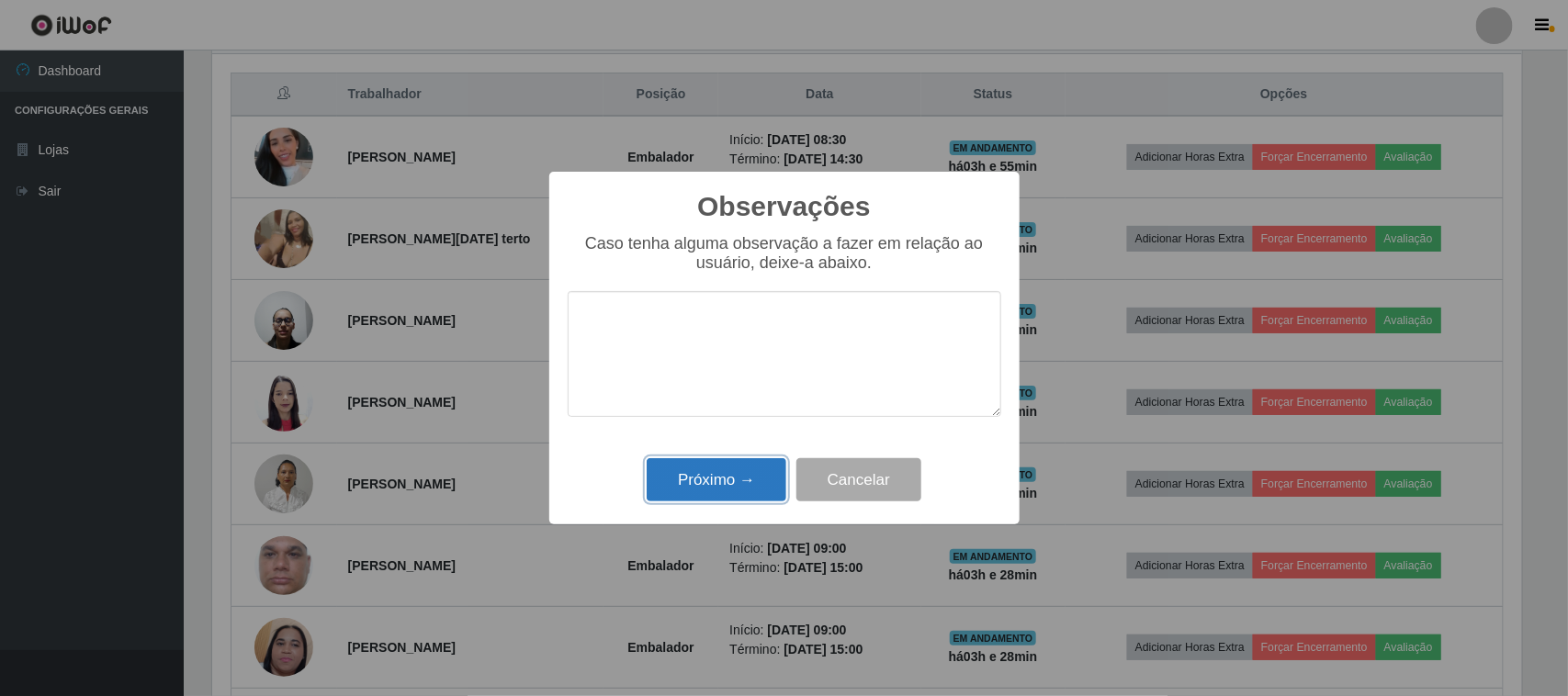
click at [703, 490] on button "Próximo →" at bounding box center [716, 479] width 139 height 43
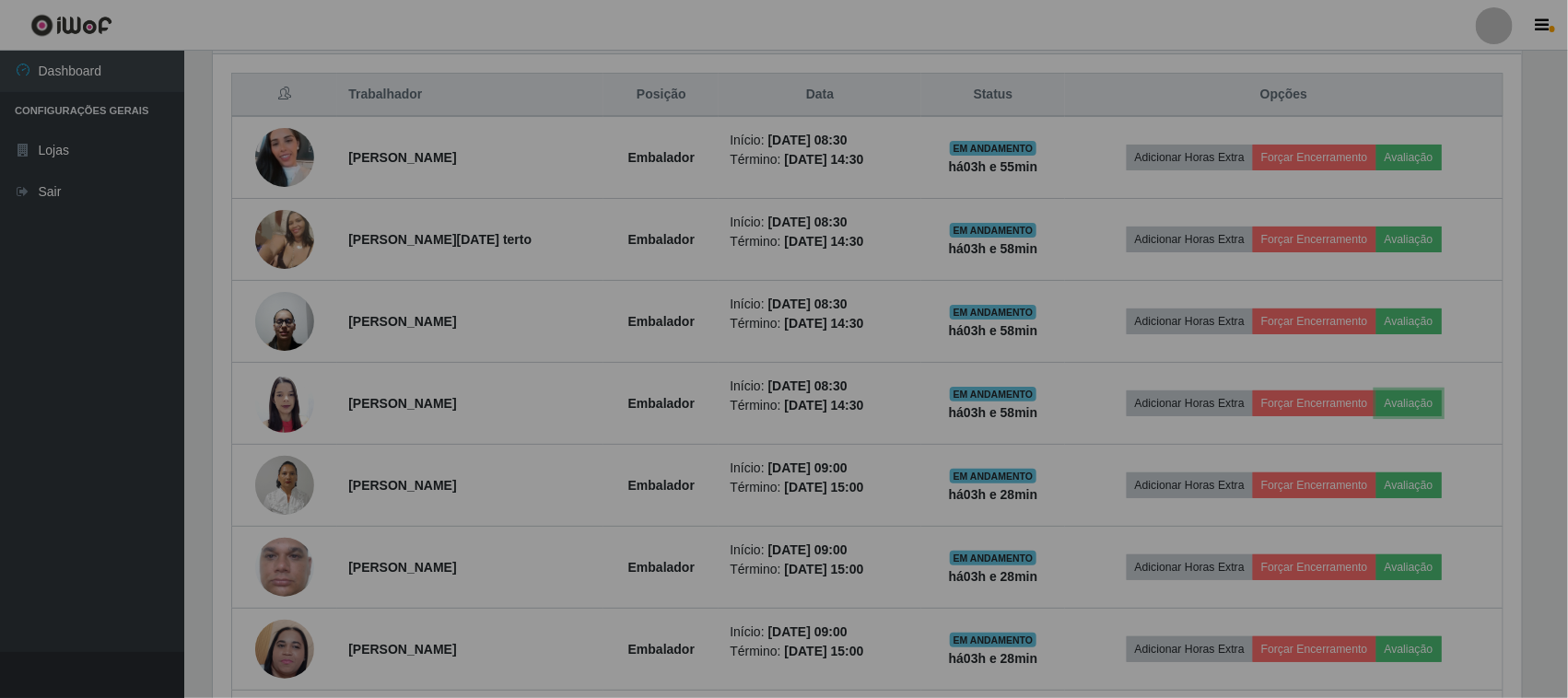
scroll to position [383, 1327]
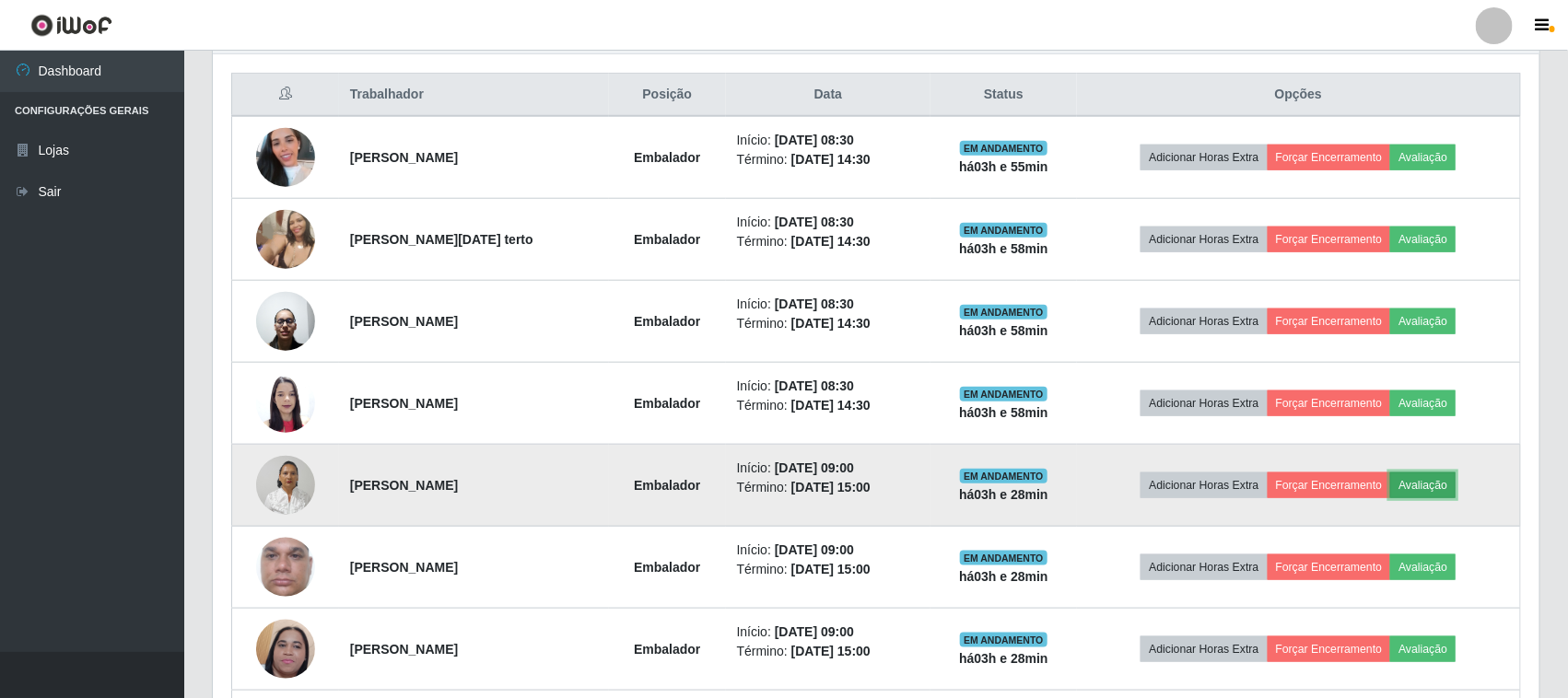
click at [1426, 486] on button "Avaliação" at bounding box center [1423, 486] width 65 height 26
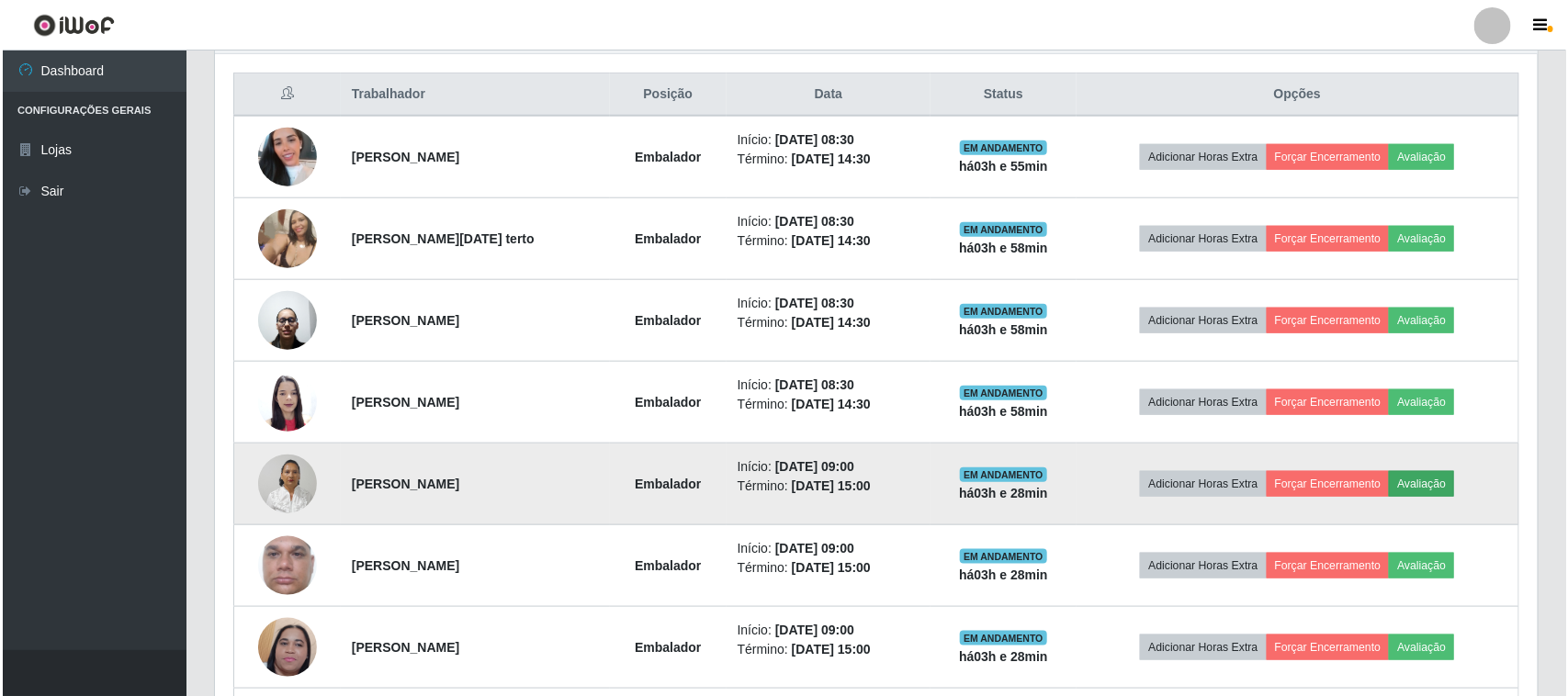
scroll to position [382, 1310]
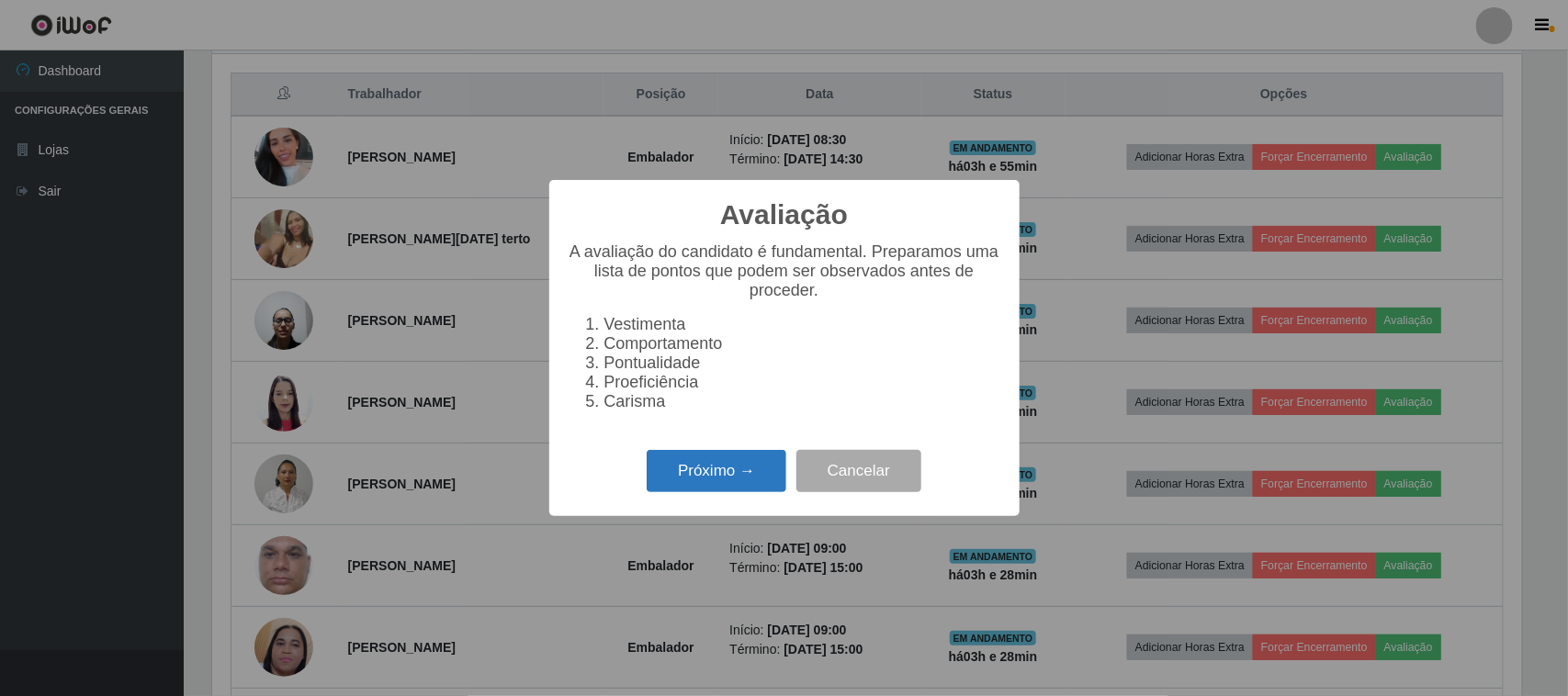
click at [709, 488] on button "Próximo →" at bounding box center [716, 471] width 139 height 43
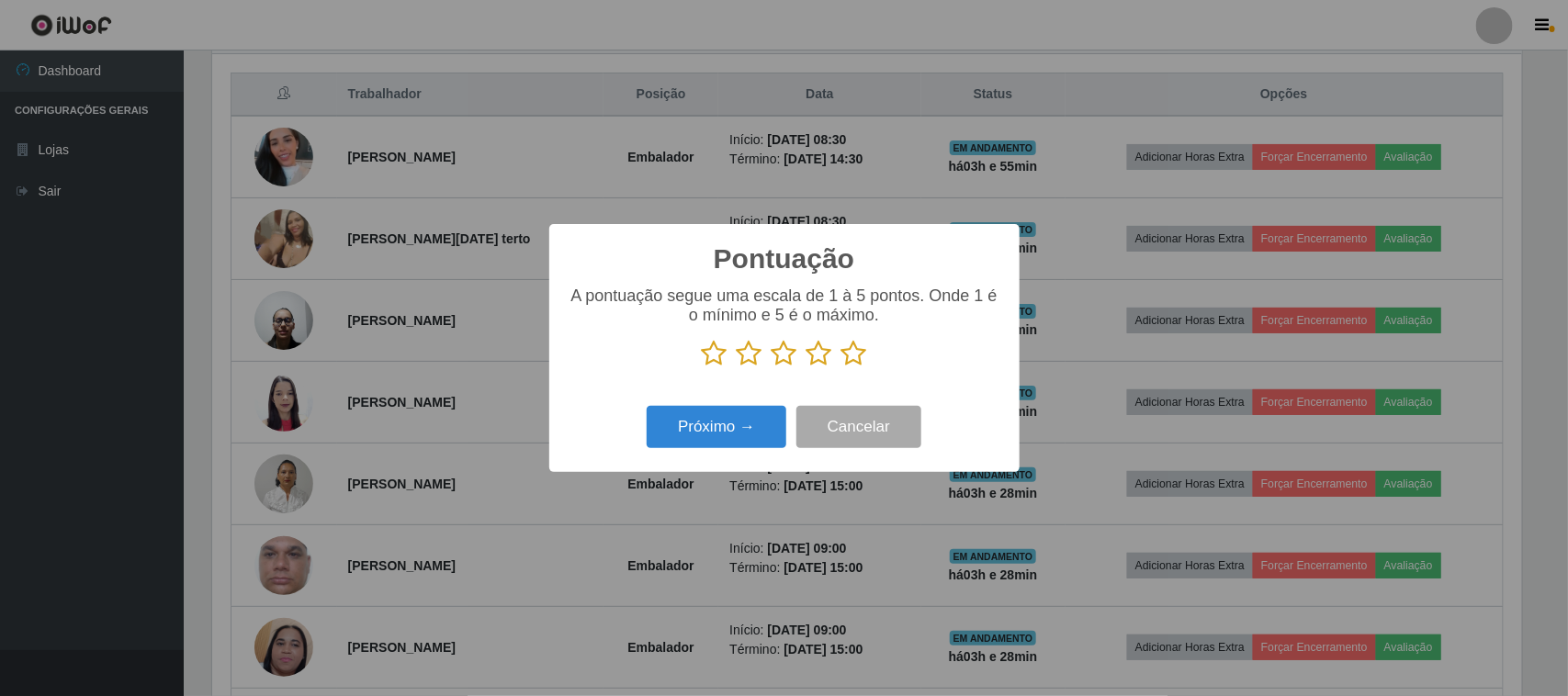
scroll to position [918359, 917105]
click at [782, 366] on icon at bounding box center [785, 354] width 26 height 28
click at [772, 367] on input "radio" at bounding box center [772, 367] width 0 height 0
click at [751, 447] on button "Próximo →" at bounding box center [716, 427] width 139 height 43
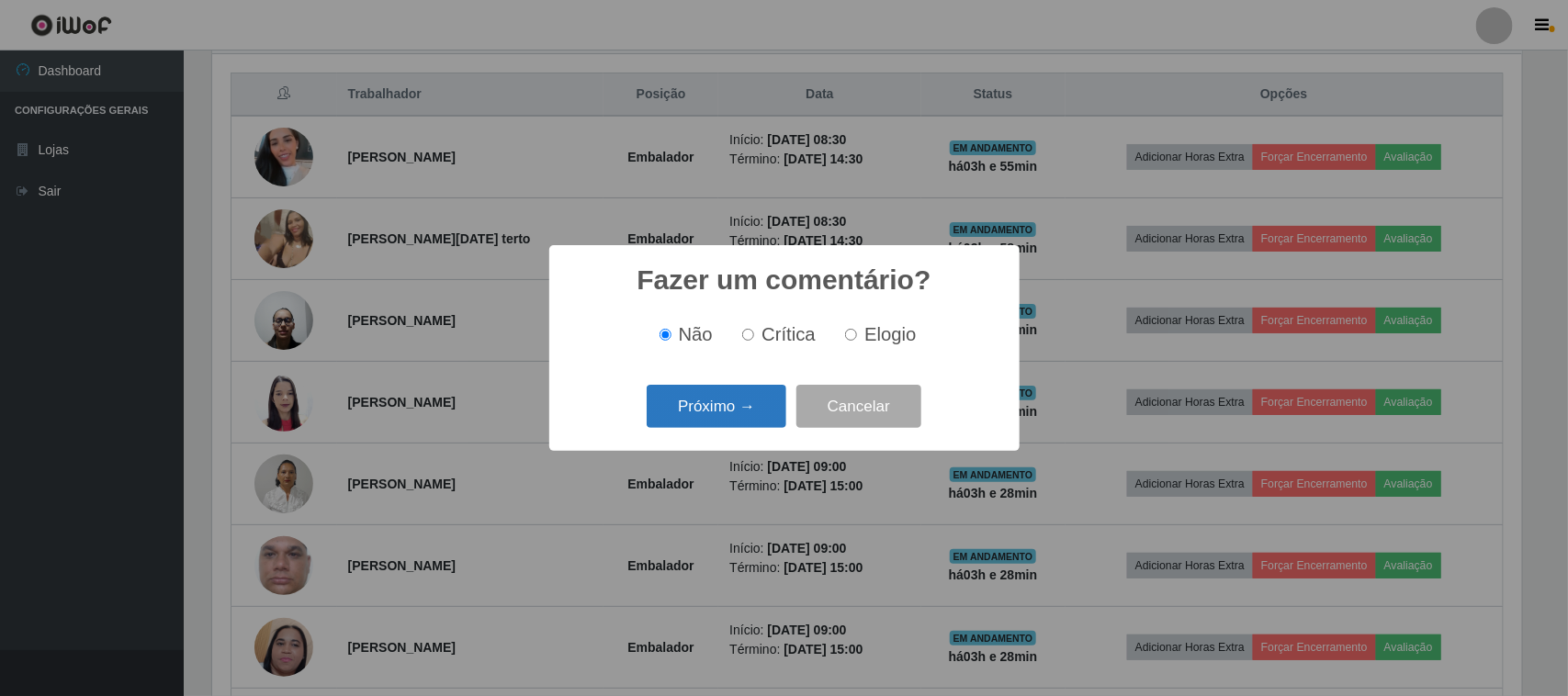
click at [725, 406] on button "Próximo →" at bounding box center [716, 406] width 139 height 43
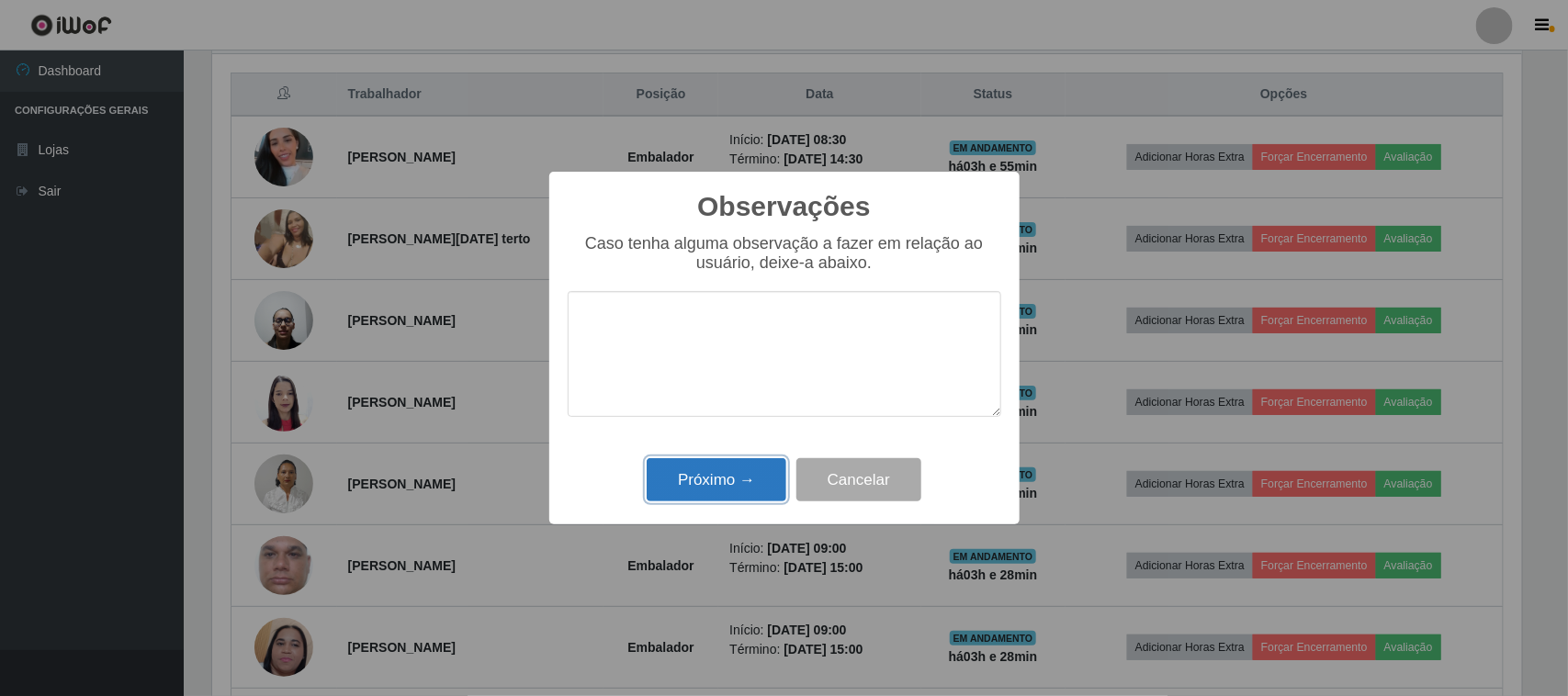
click at [726, 496] on button "Próximo →" at bounding box center [716, 479] width 139 height 43
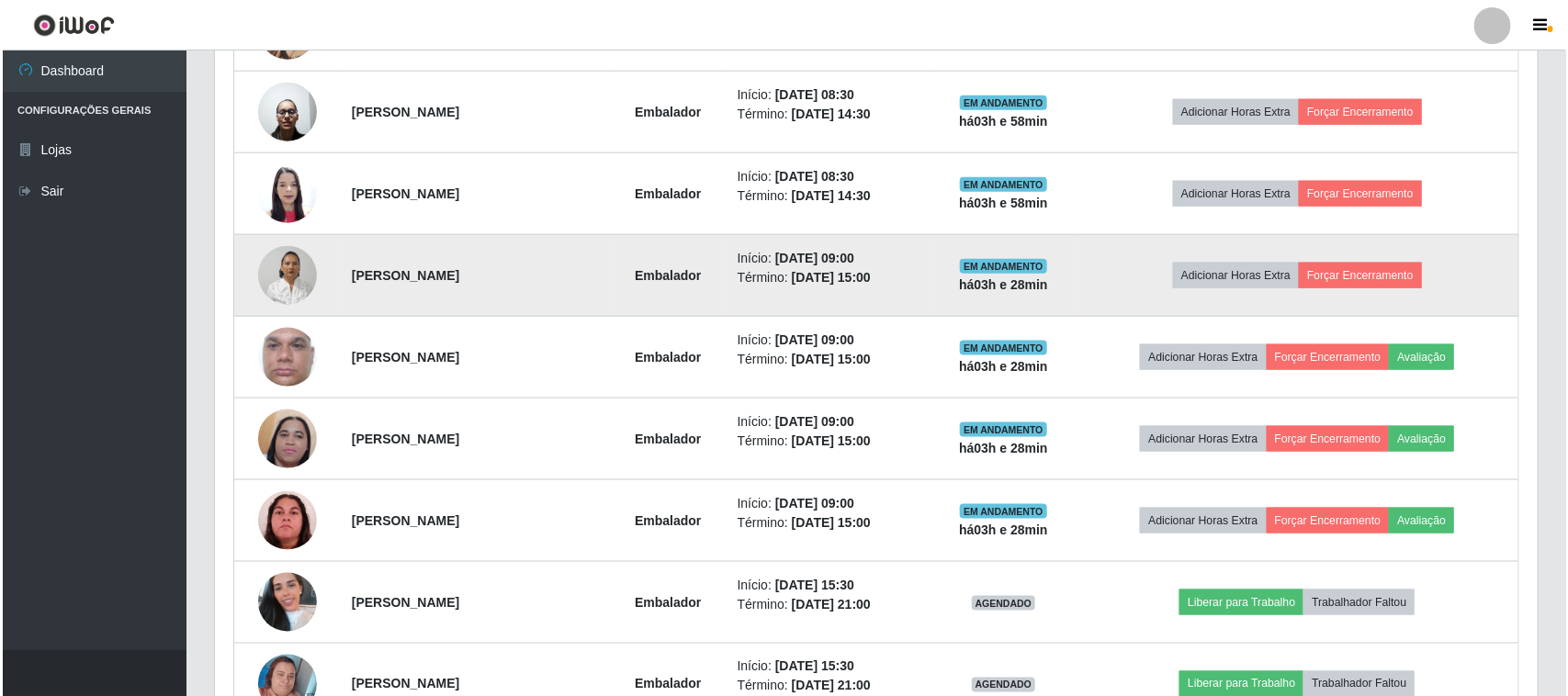
scroll to position [919, 0]
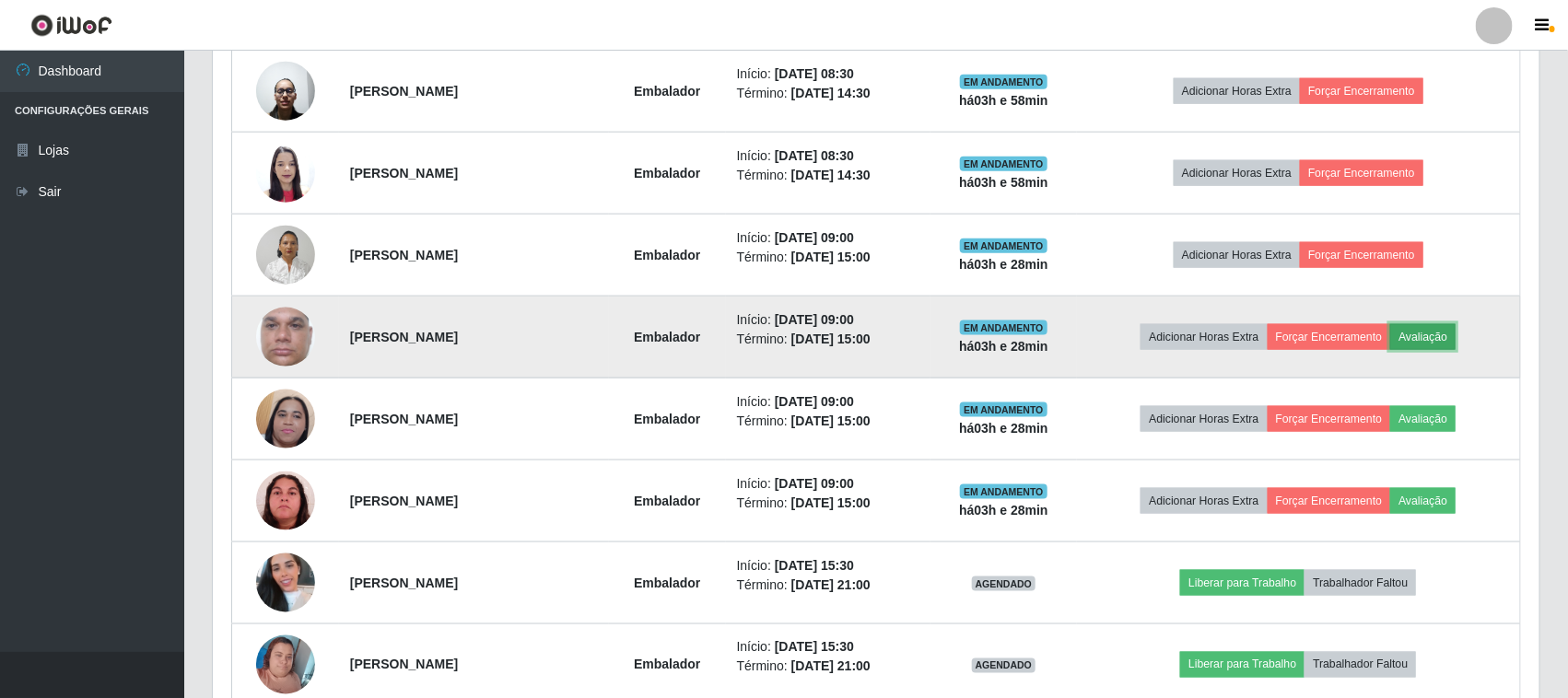
click at [1438, 344] on button "Avaliação" at bounding box center [1423, 337] width 65 height 26
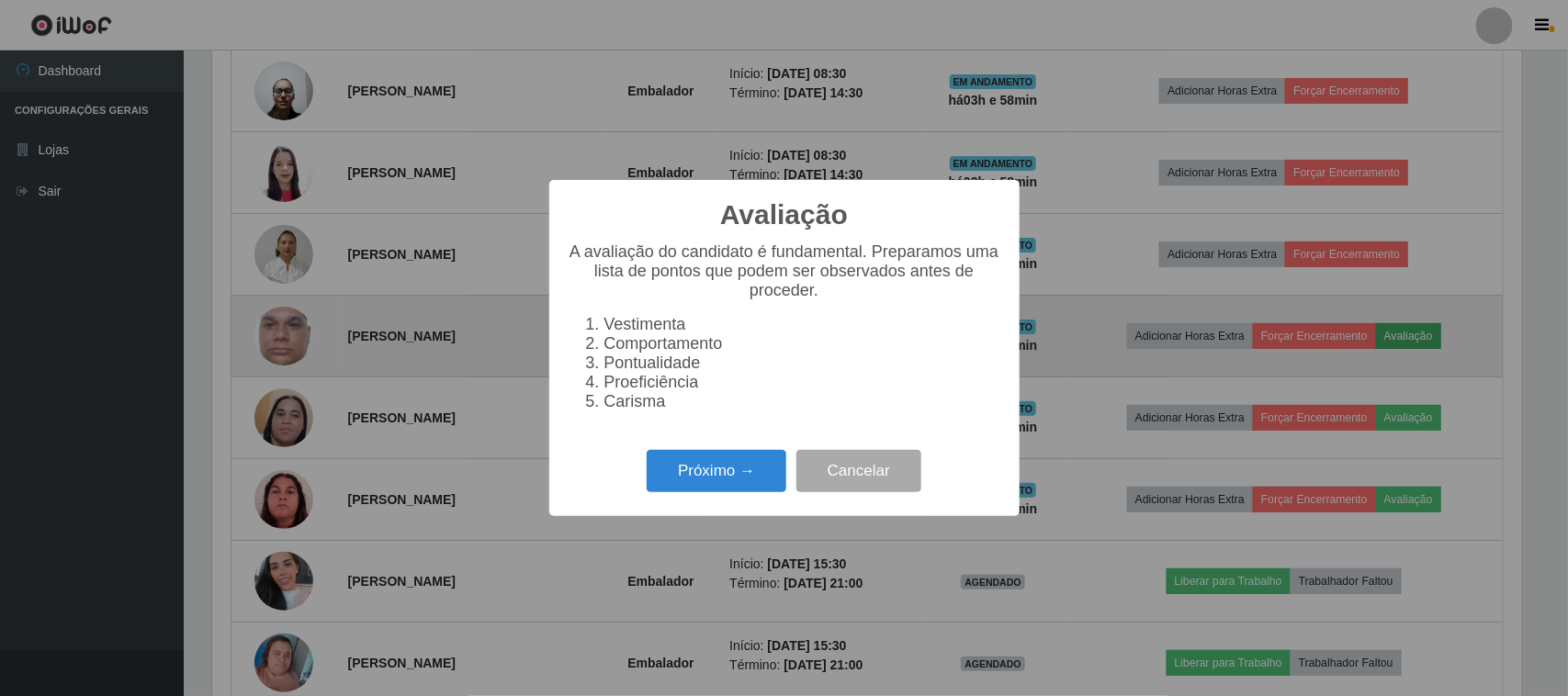
scroll to position [0, 0]
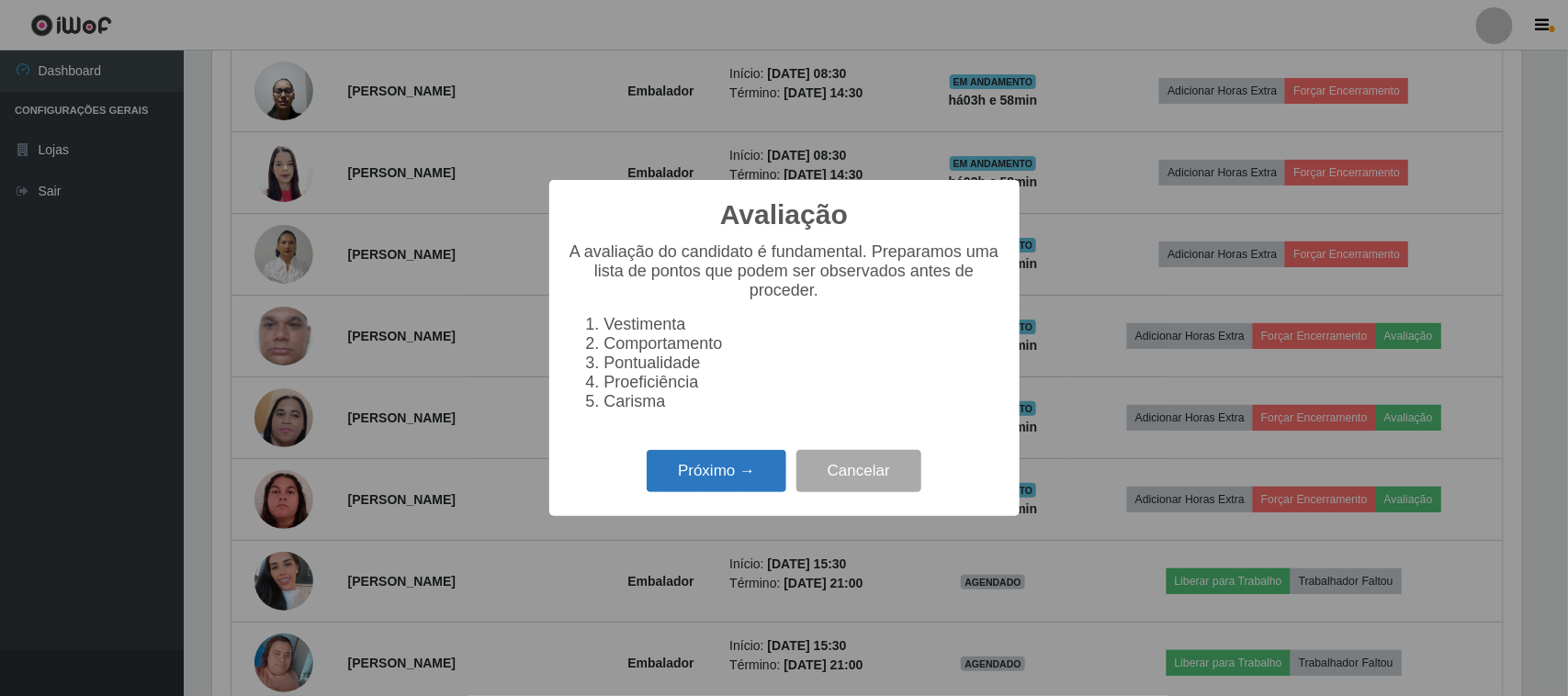
click at [710, 492] on button "Próximo →" at bounding box center [716, 471] width 139 height 43
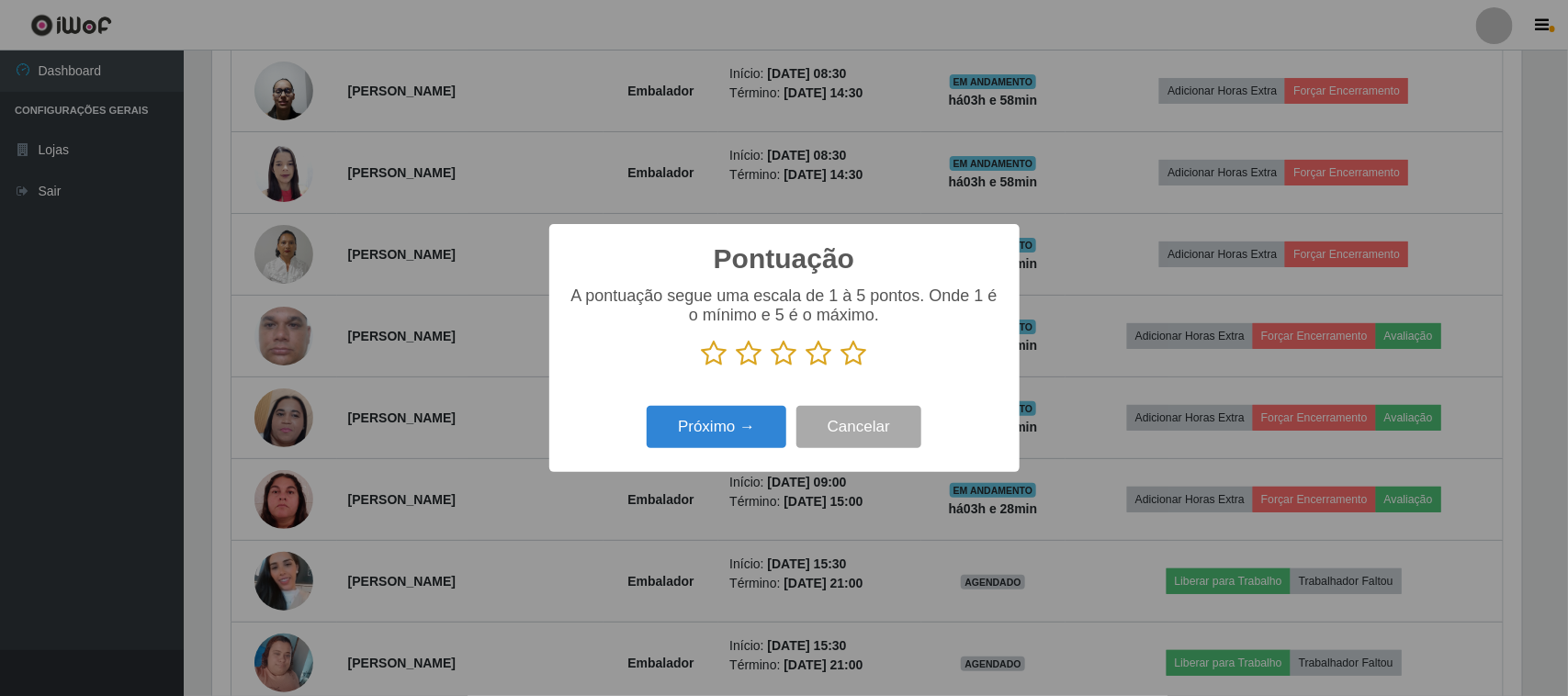
click at [780, 366] on icon at bounding box center [785, 354] width 26 height 28
click at [772, 367] on input "radio" at bounding box center [772, 367] width 0 height 0
click at [742, 426] on button "Próximo →" at bounding box center [716, 427] width 139 height 43
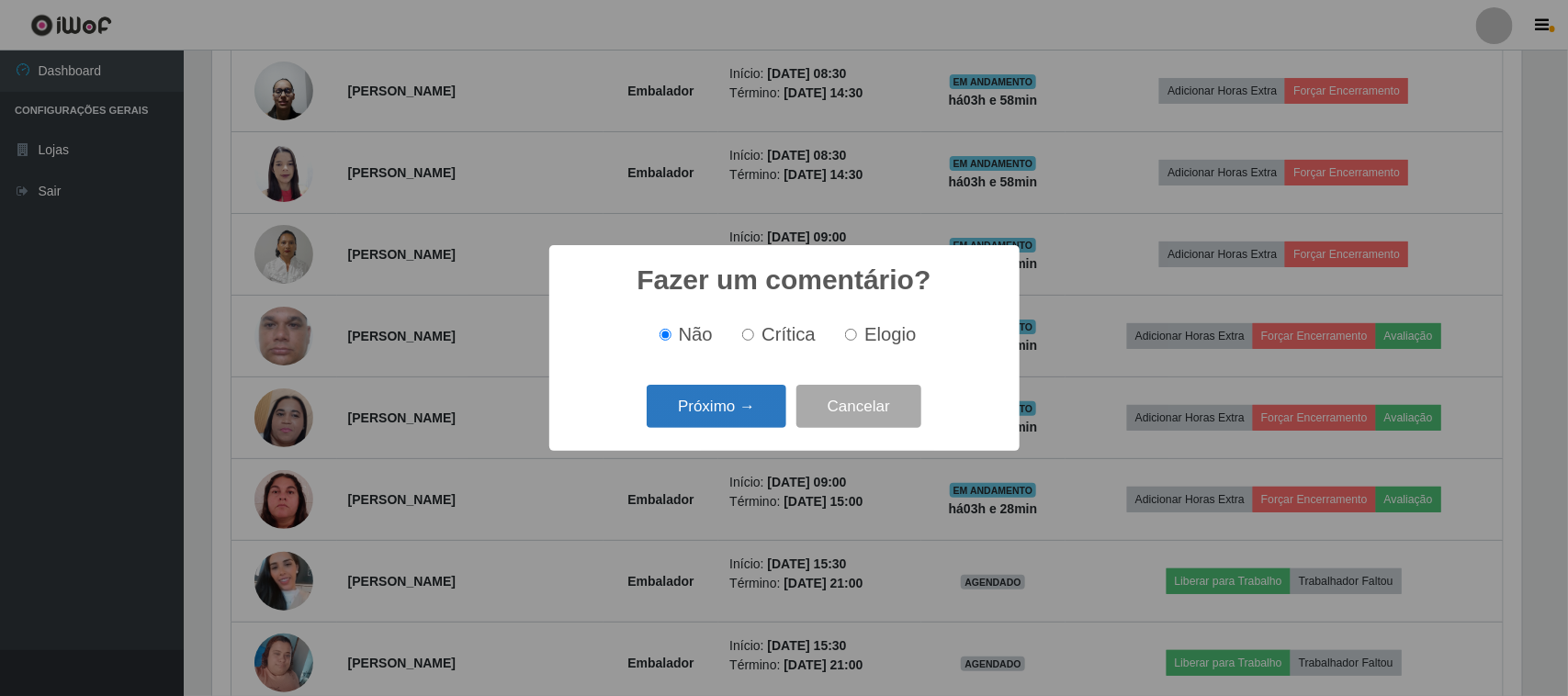
click at [733, 416] on button "Próximo →" at bounding box center [716, 406] width 139 height 43
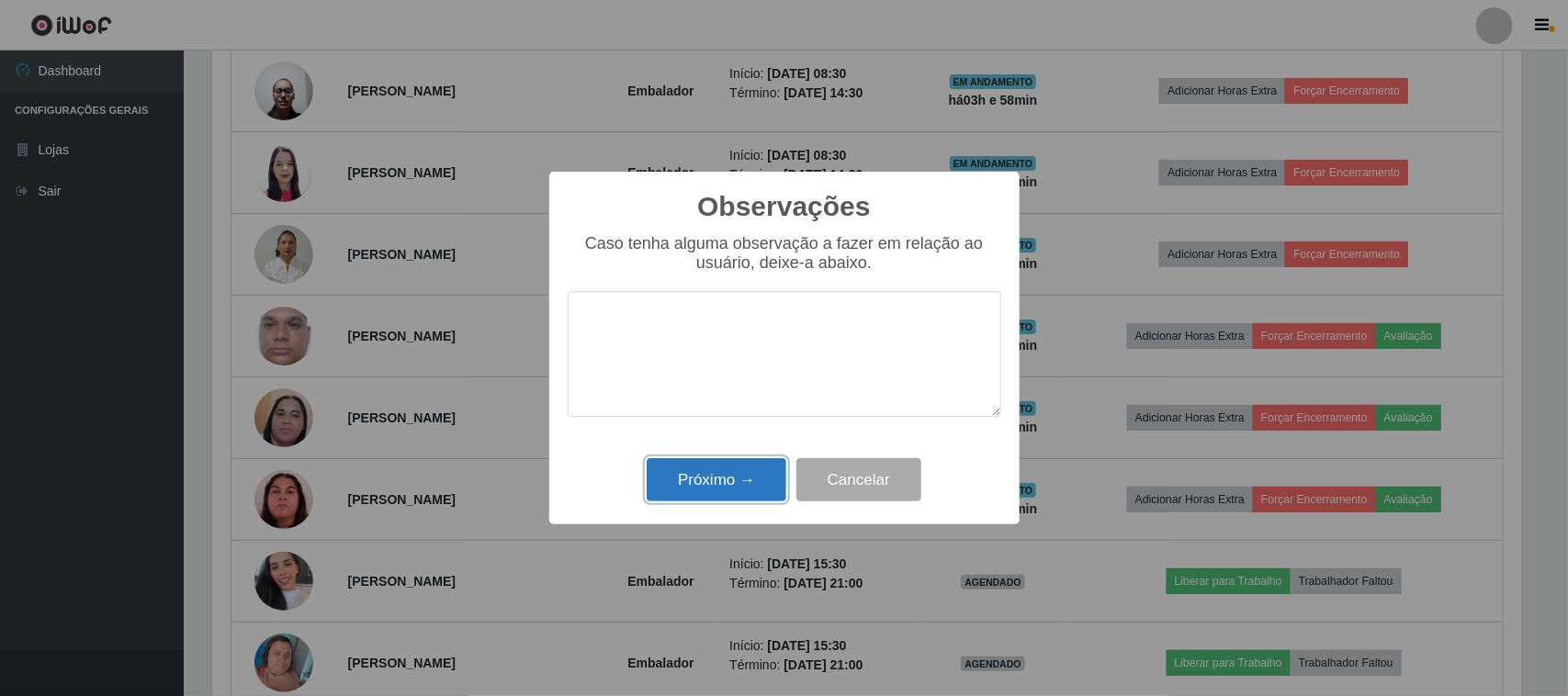
click at [714, 480] on button "Próximo →" at bounding box center [716, 479] width 139 height 43
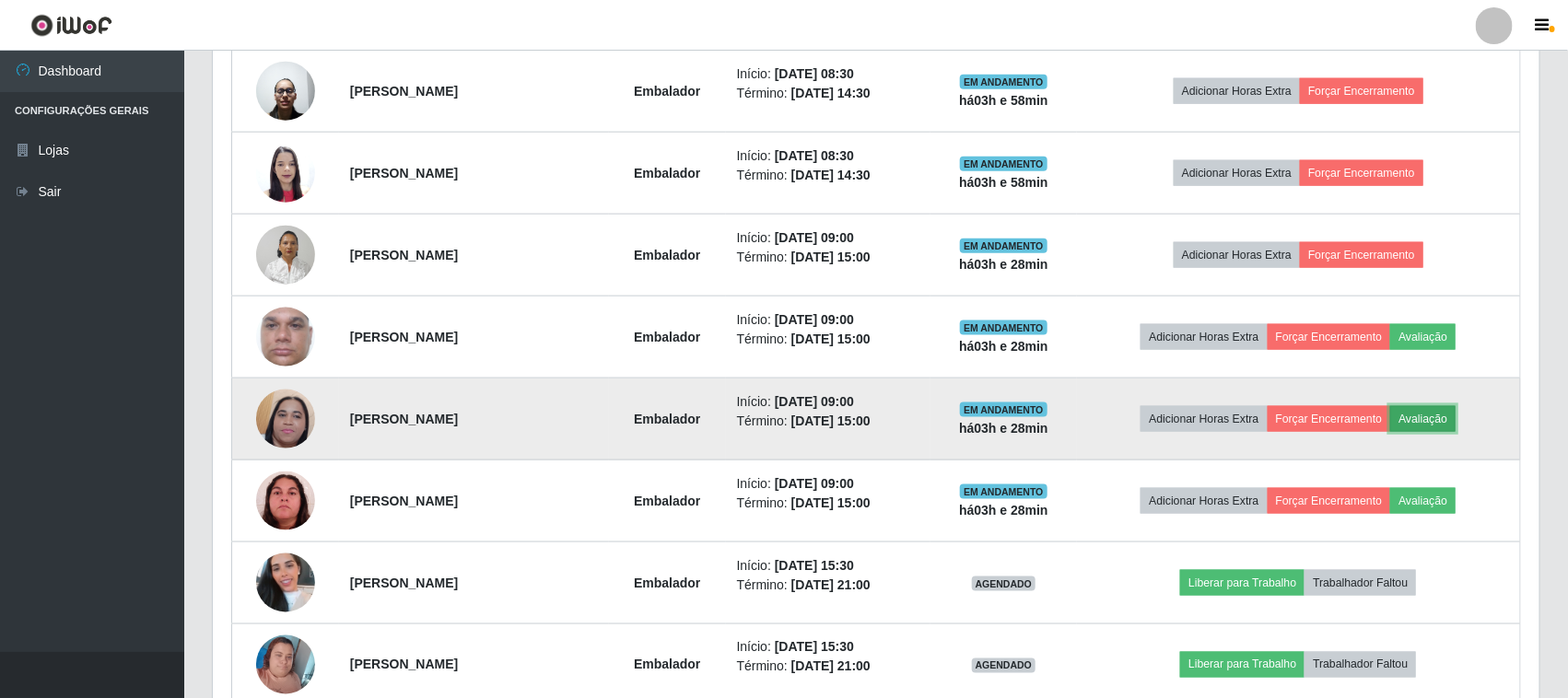
click at [1432, 421] on button "Avaliação" at bounding box center [1423, 419] width 65 height 26
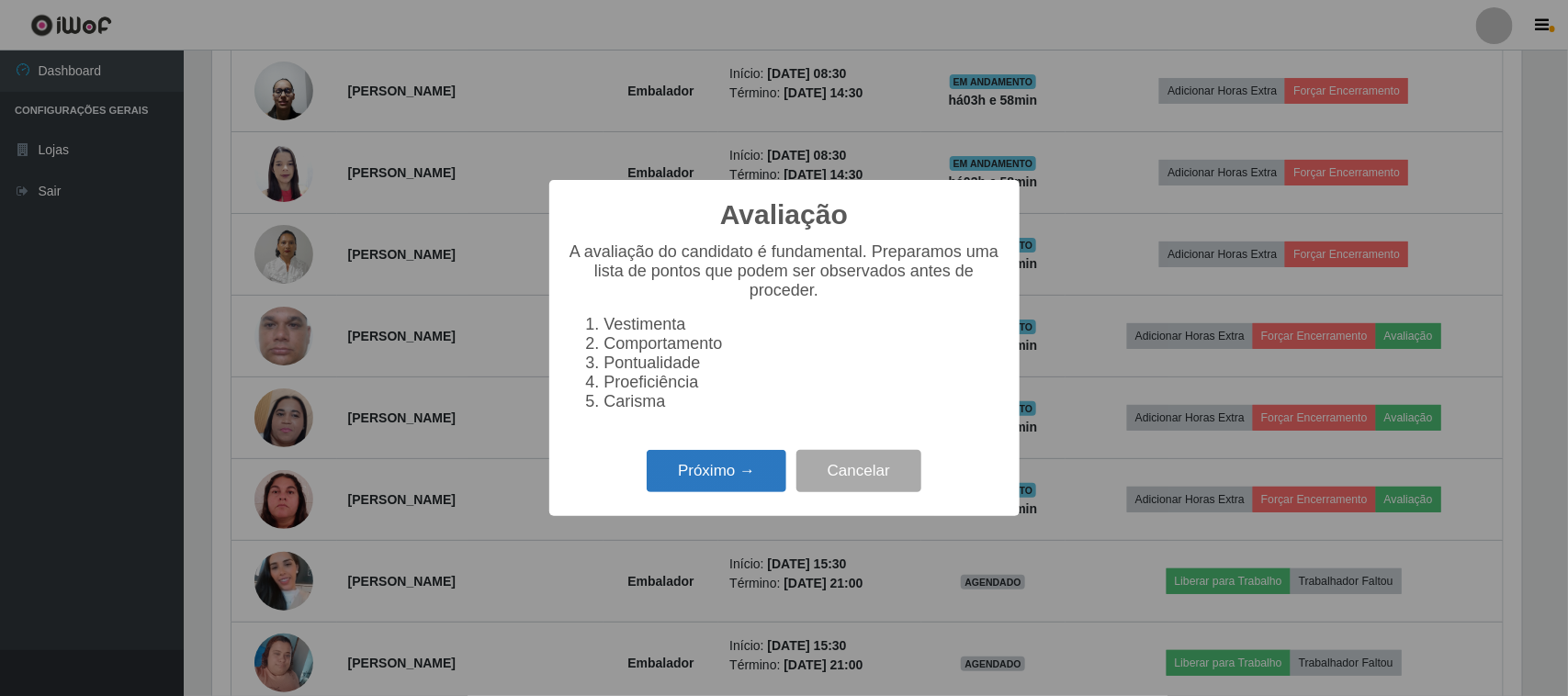
click at [727, 478] on button "Próximo →" at bounding box center [716, 471] width 139 height 43
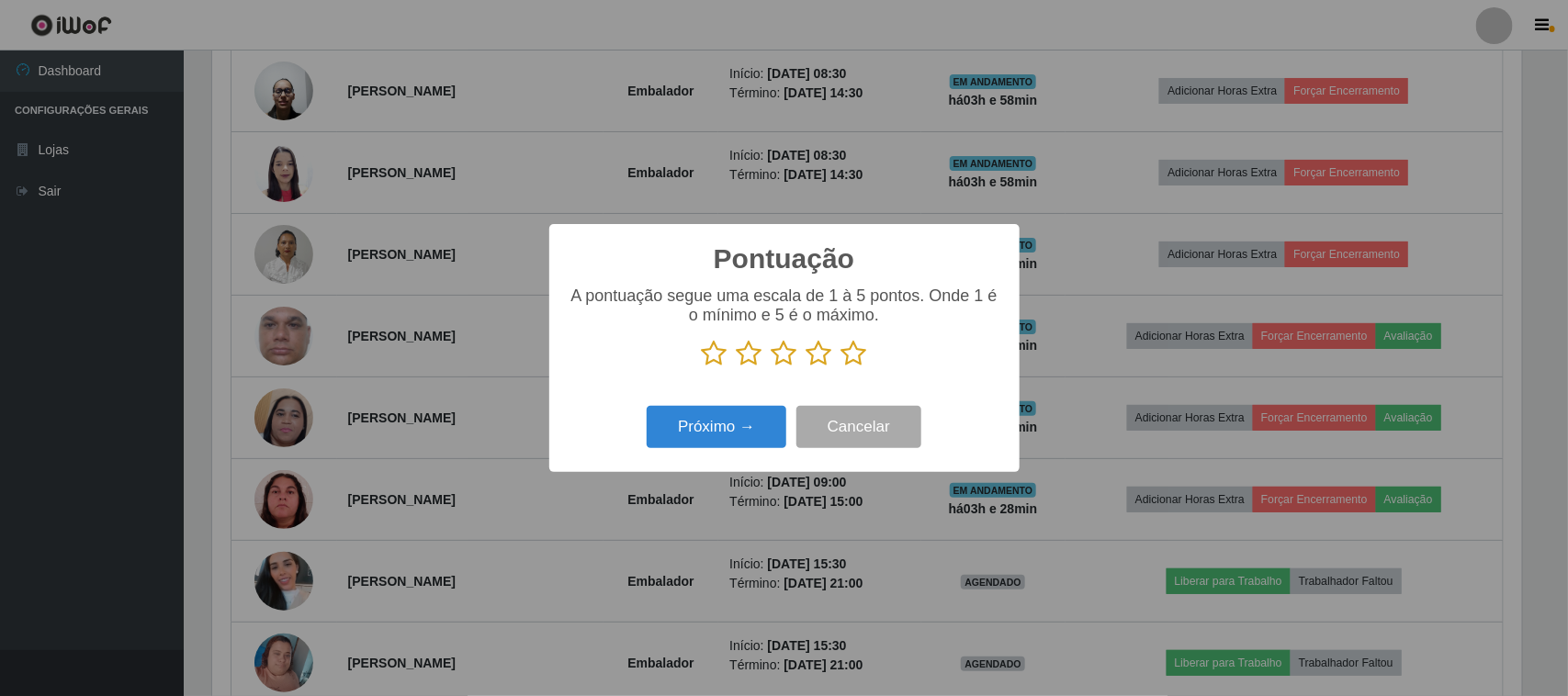
click at [777, 357] on icon at bounding box center [785, 354] width 26 height 28
click at [772, 367] on input "radio" at bounding box center [772, 367] width 0 height 0
click at [726, 433] on button "Próximo →" at bounding box center [716, 427] width 139 height 43
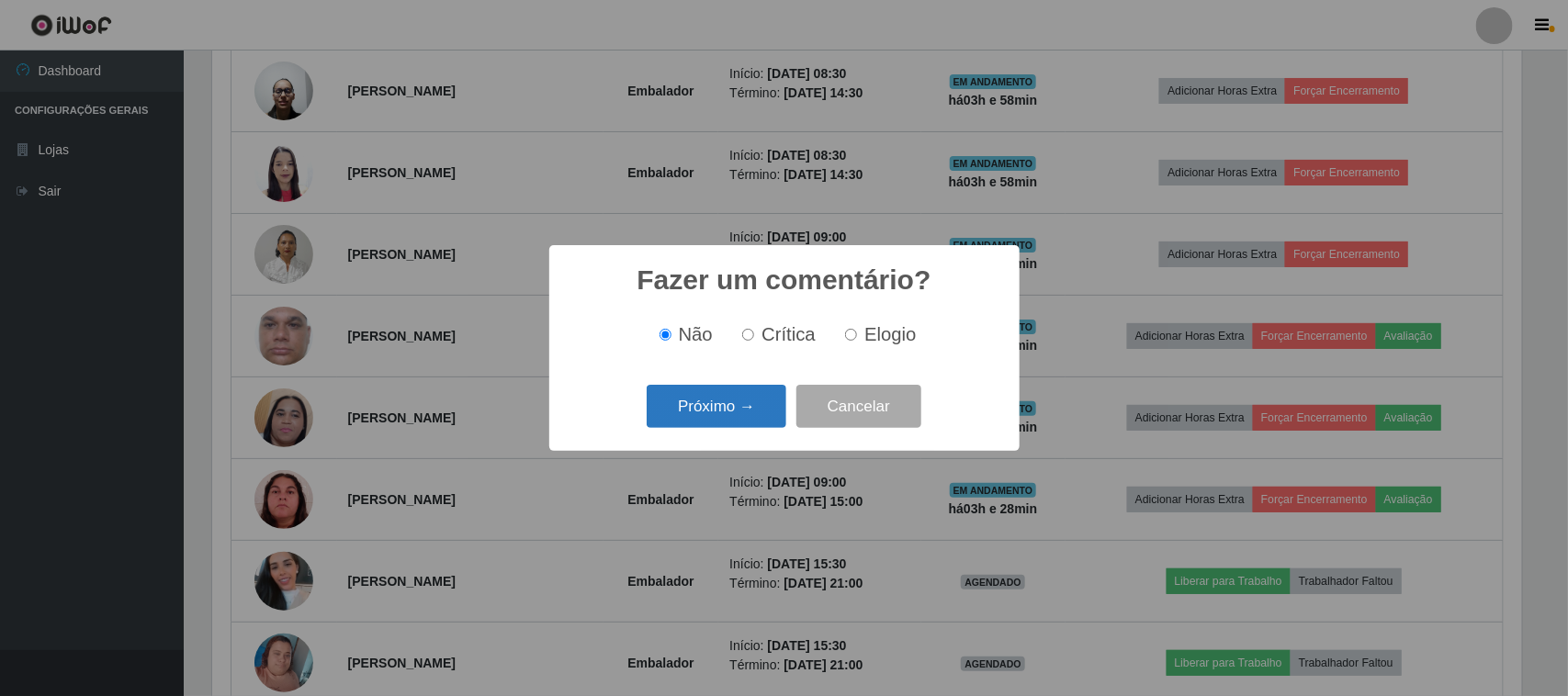
click at [727, 425] on button "Próximo →" at bounding box center [716, 406] width 139 height 43
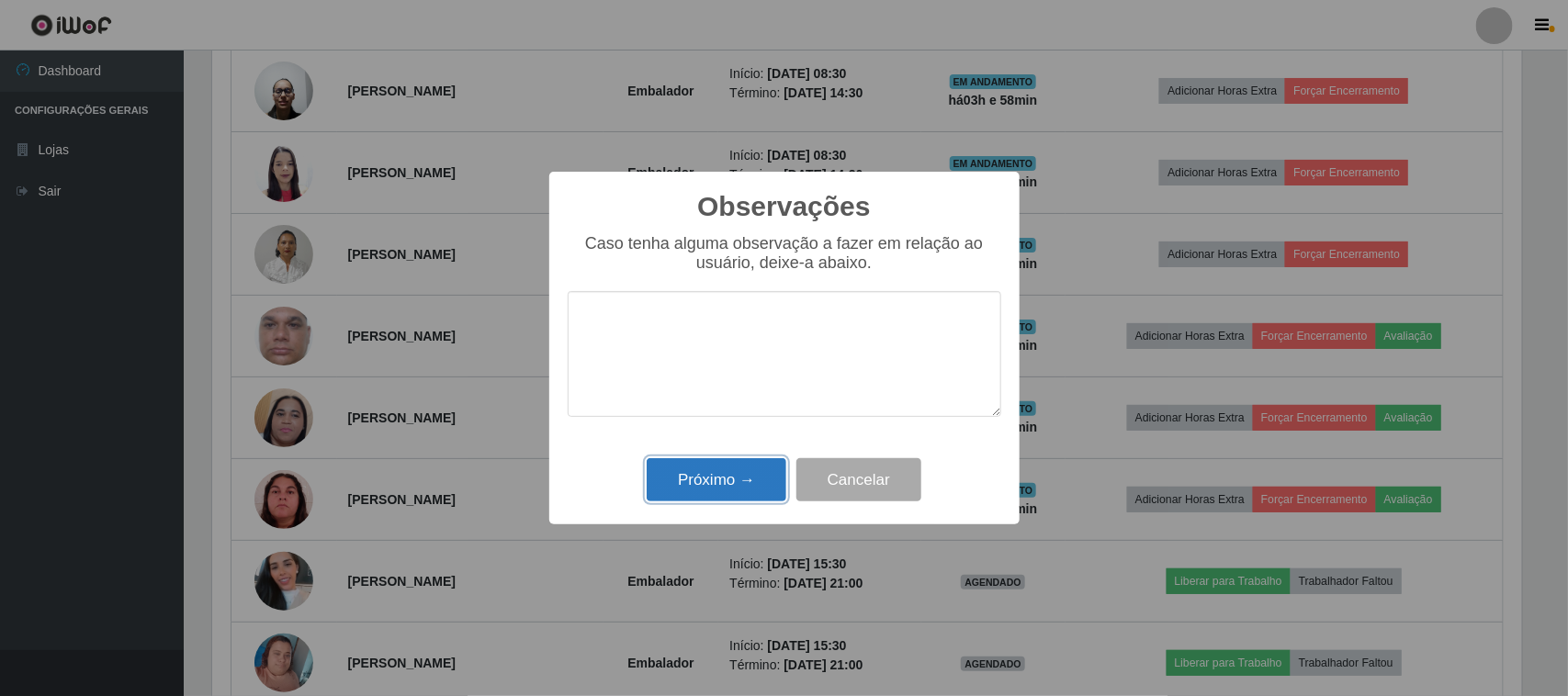
click at [727, 476] on button "Próximo →" at bounding box center [716, 479] width 139 height 43
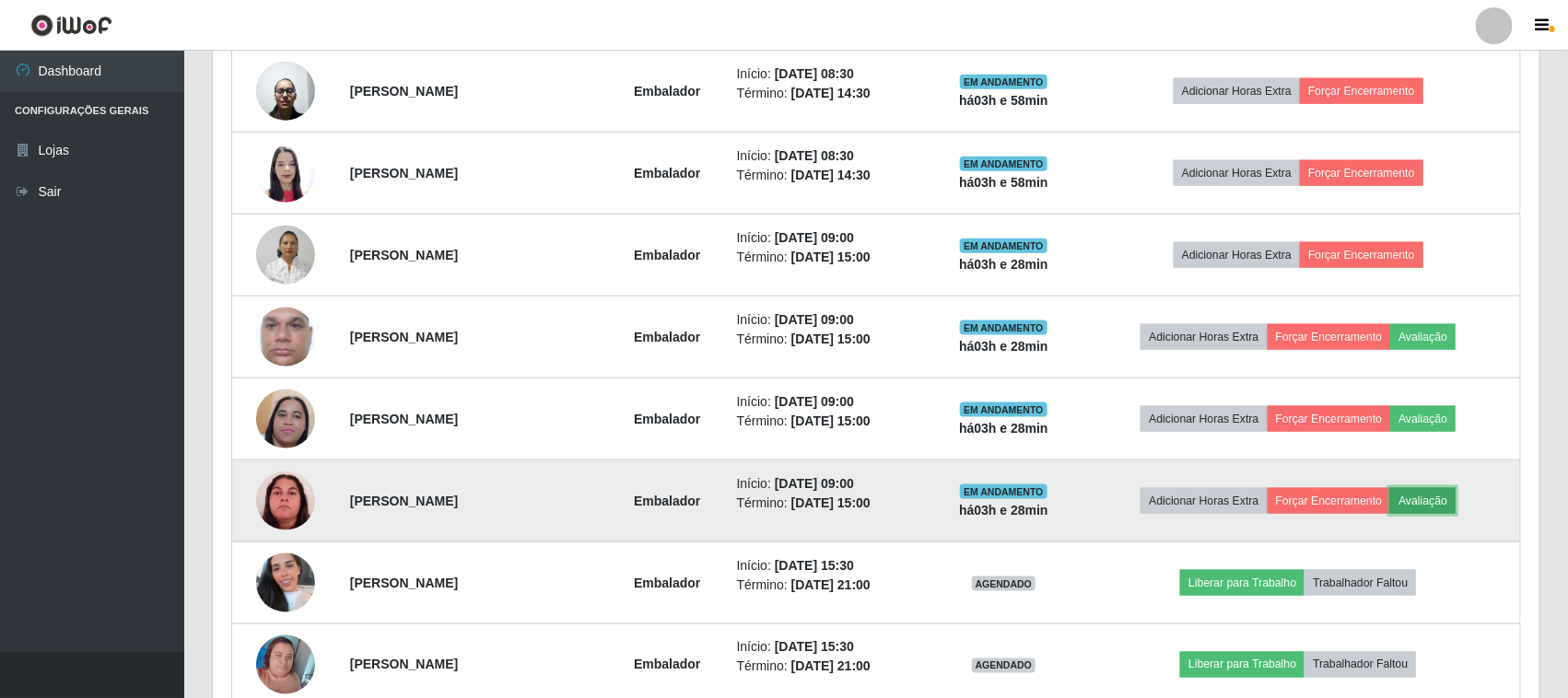
click at [1438, 504] on button "Avaliação" at bounding box center [1423, 501] width 65 height 26
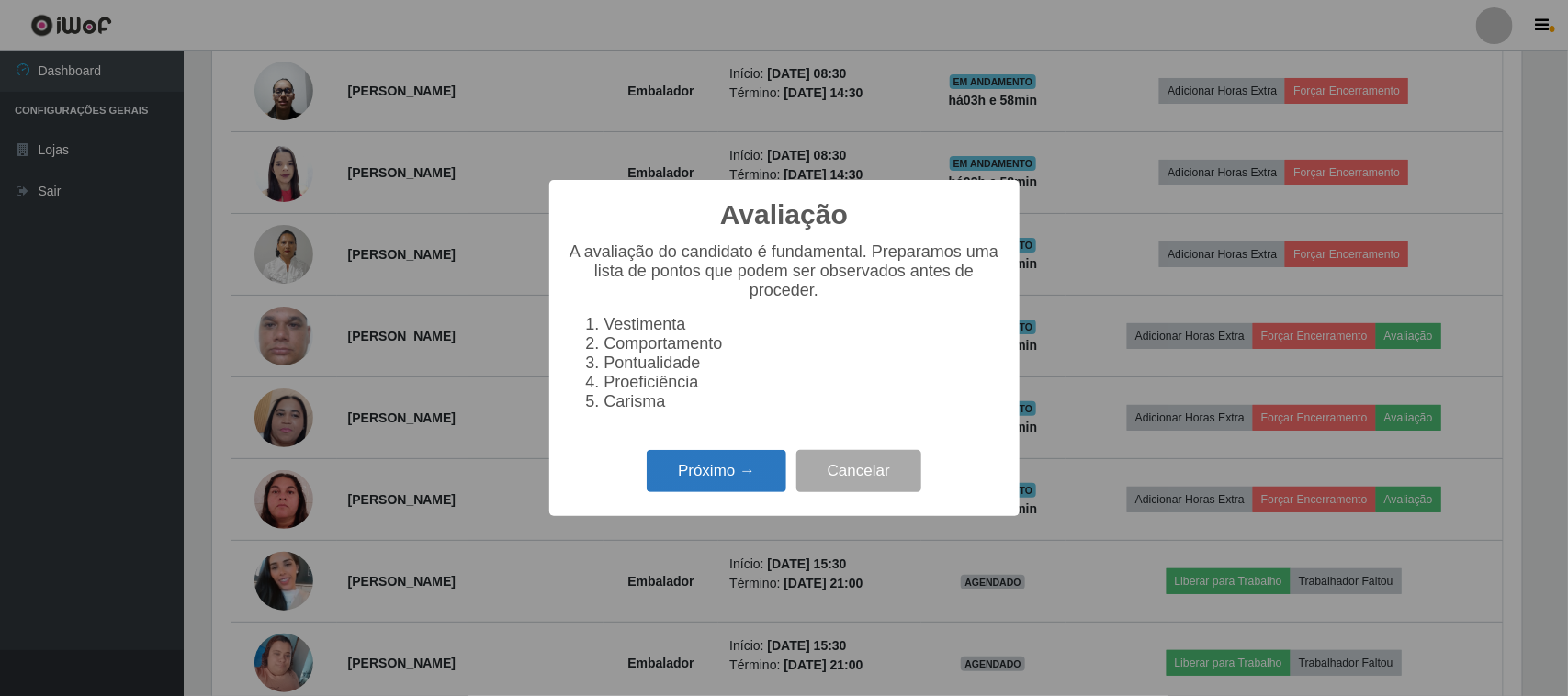
click at [732, 493] on button "Próximo →" at bounding box center [716, 471] width 139 height 43
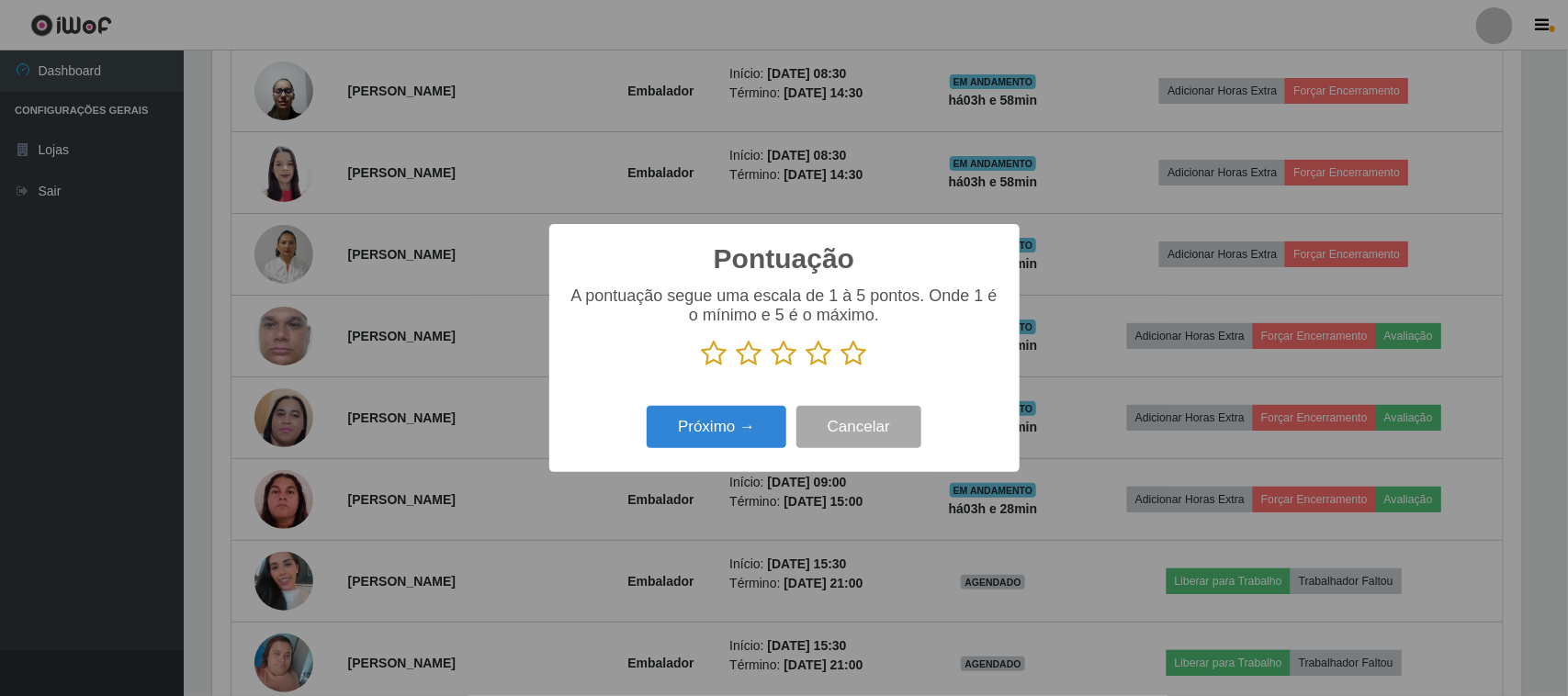
click at [780, 356] on icon at bounding box center [785, 354] width 26 height 28
click at [772, 367] on input "radio" at bounding box center [772, 367] width 0 height 0
click at [707, 428] on button "Próximo →" at bounding box center [716, 427] width 139 height 43
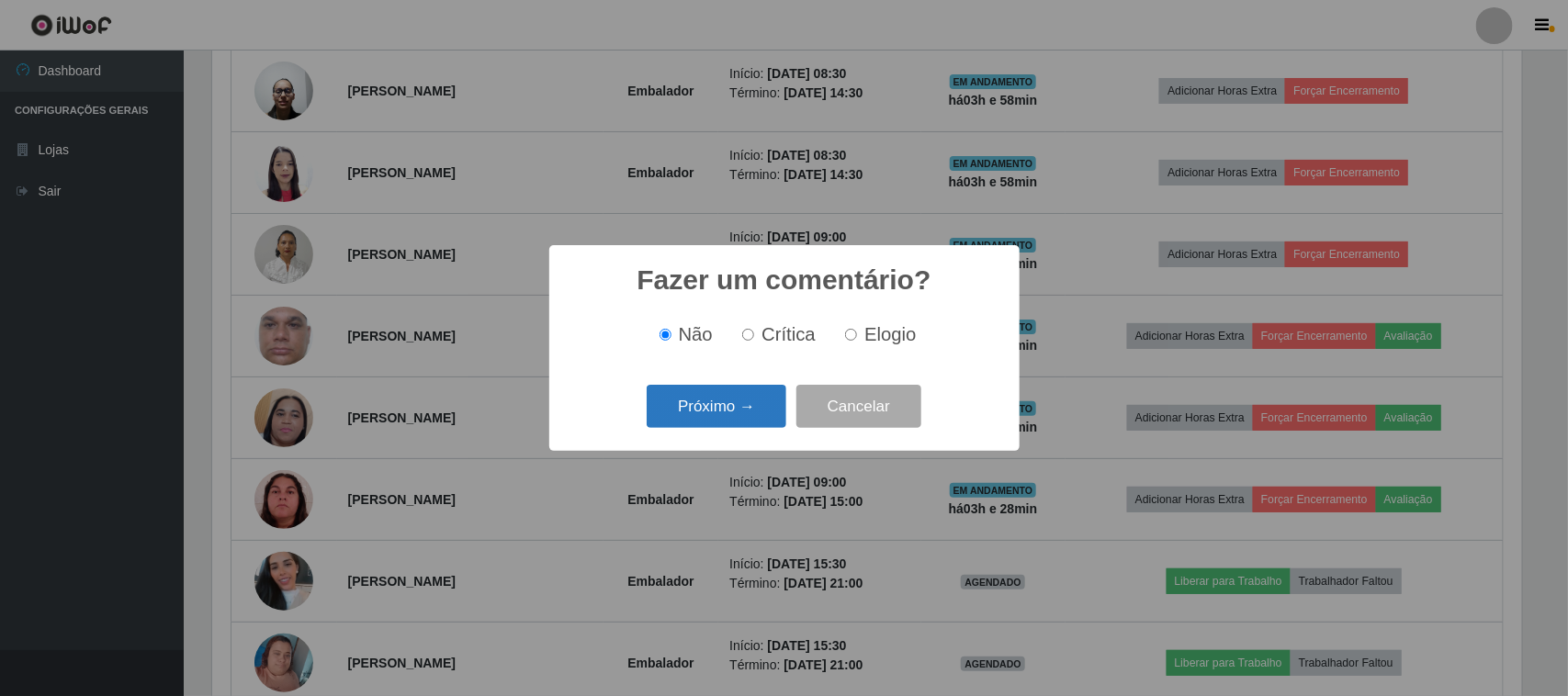
click at [716, 402] on button "Próximo →" at bounding box center [716, 406] width 139 height 43
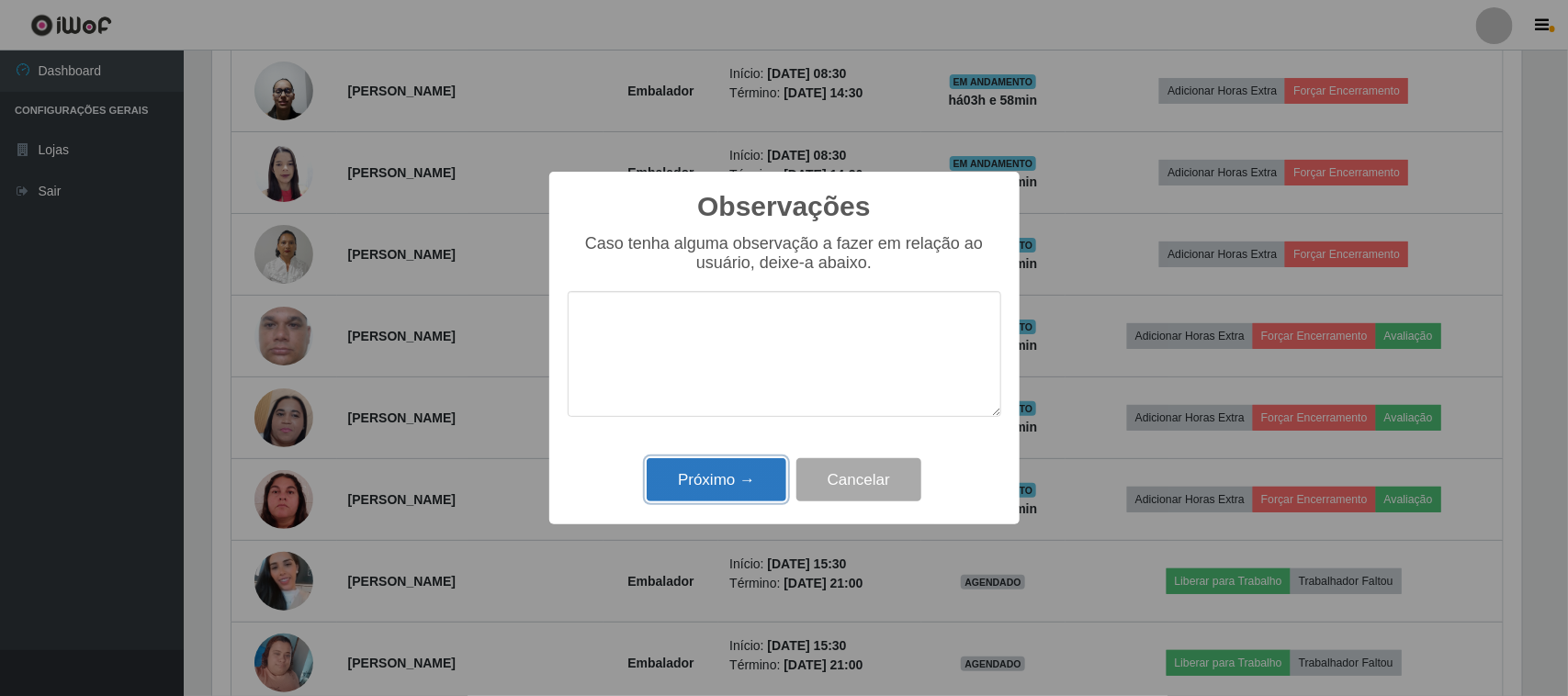
click at [738, 476] on button "Próximo →" at bounding box center [716, 479] width 139 height 43
